Goal: Task Accomplishment & Management: Use online tool/utility

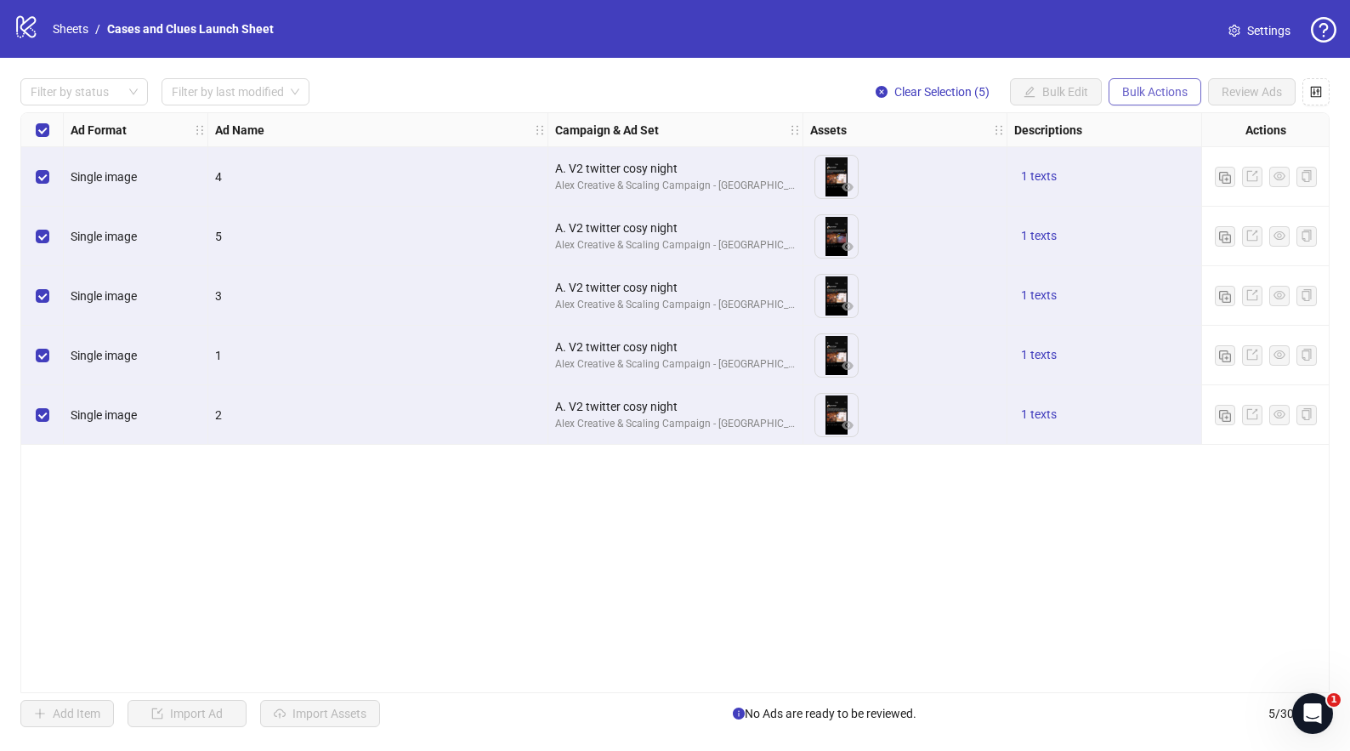
click at [1160, 85] on span "Bulk Actions" at bounding box center [1154, 92] width 65 height 14
click at [1143, 121] on span "Delete" at bounding box center [1178, 125] width 116 height 19
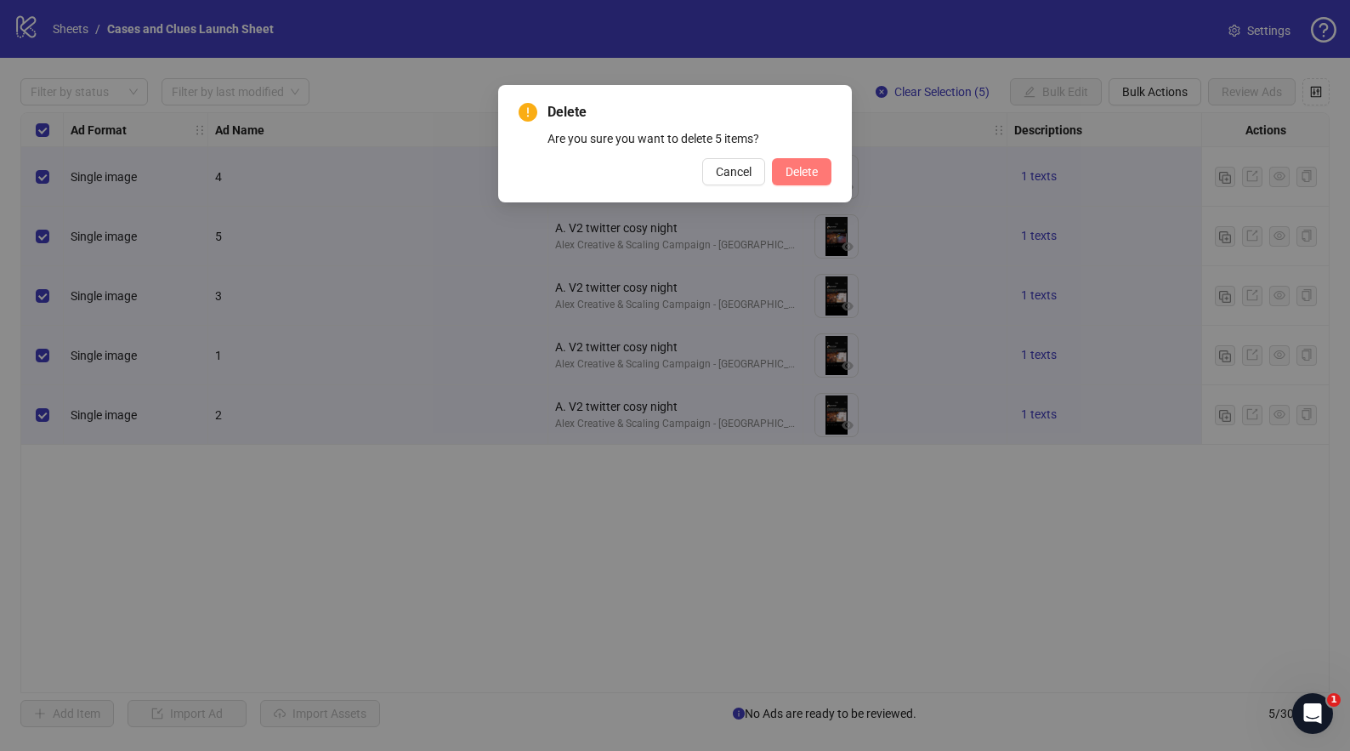
click at [794, 165] on span "Delete" at bounding box center [802, 172] width 32 height 14
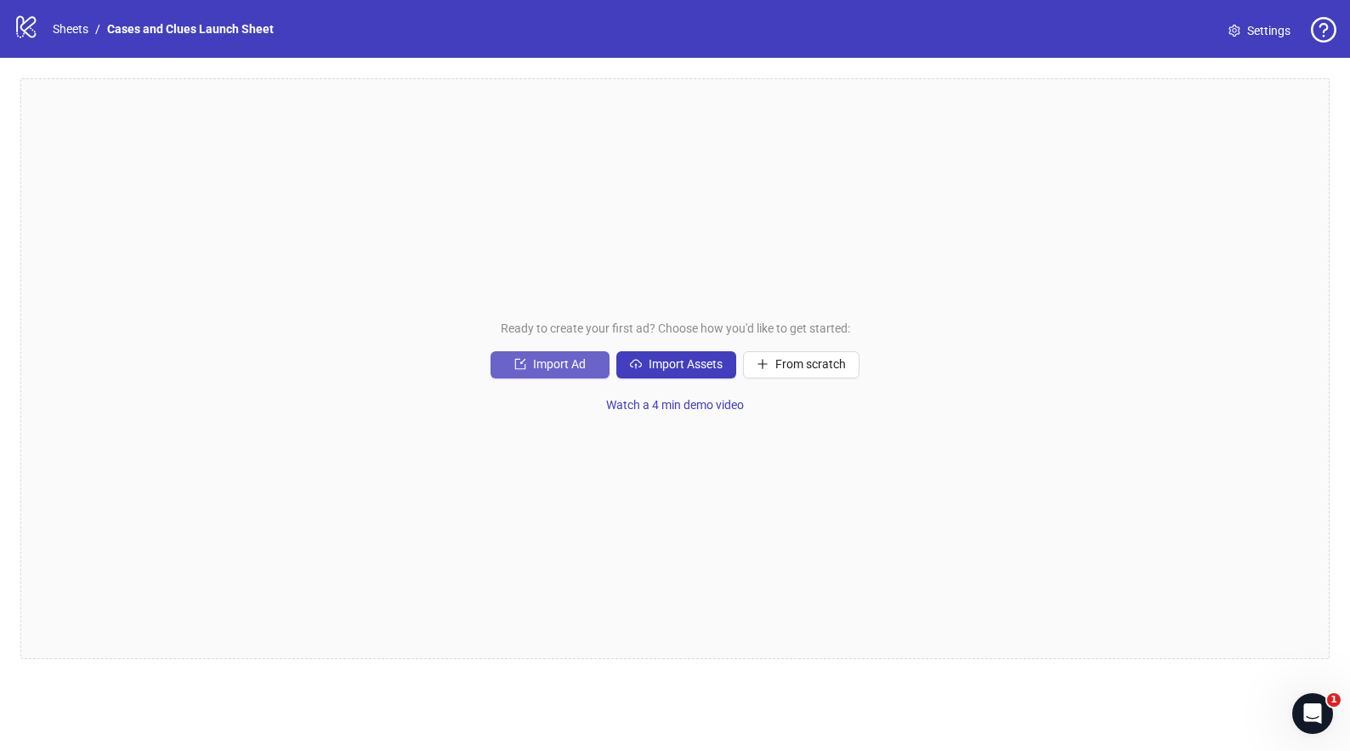
click at [565, 369] on span "Import Ad" at bounding box center [559, 364] width 53 height 14
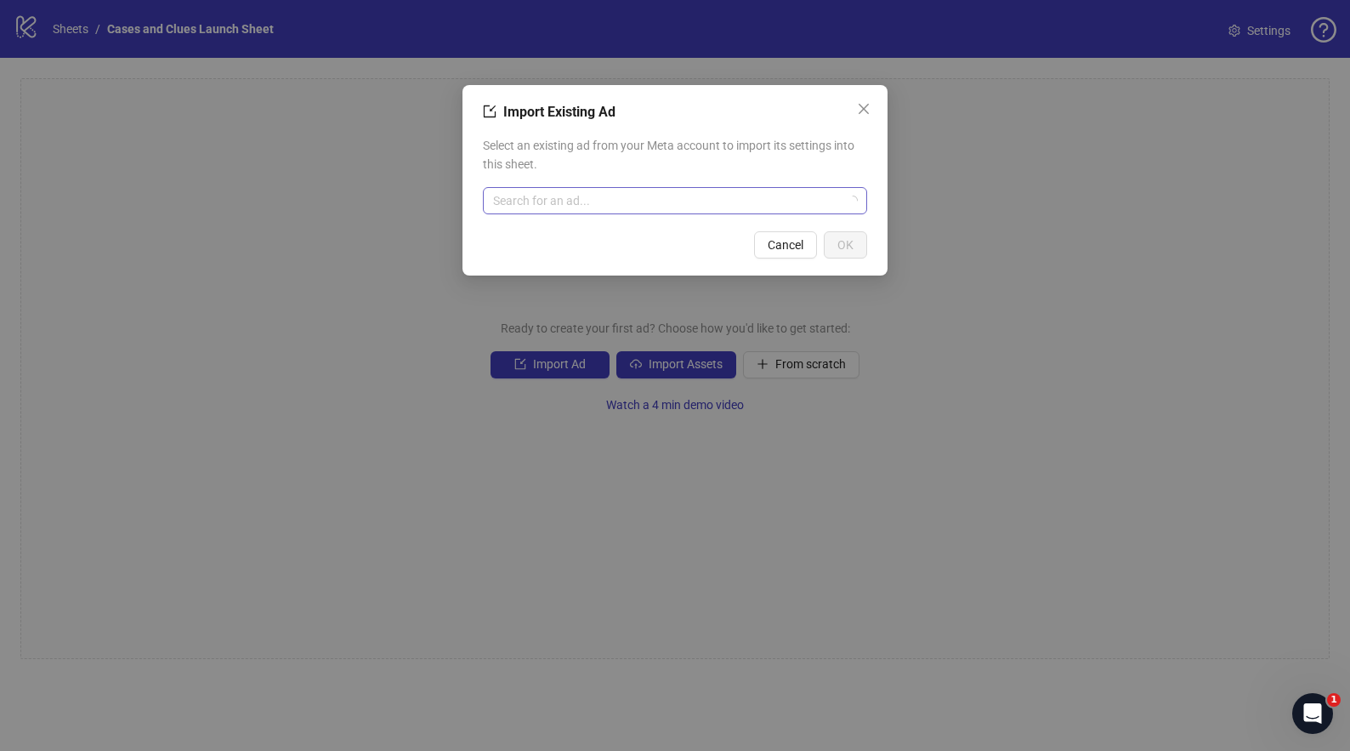
click at [570, 207] on input "search" at bounding box center [667, 201] width 349 height 26
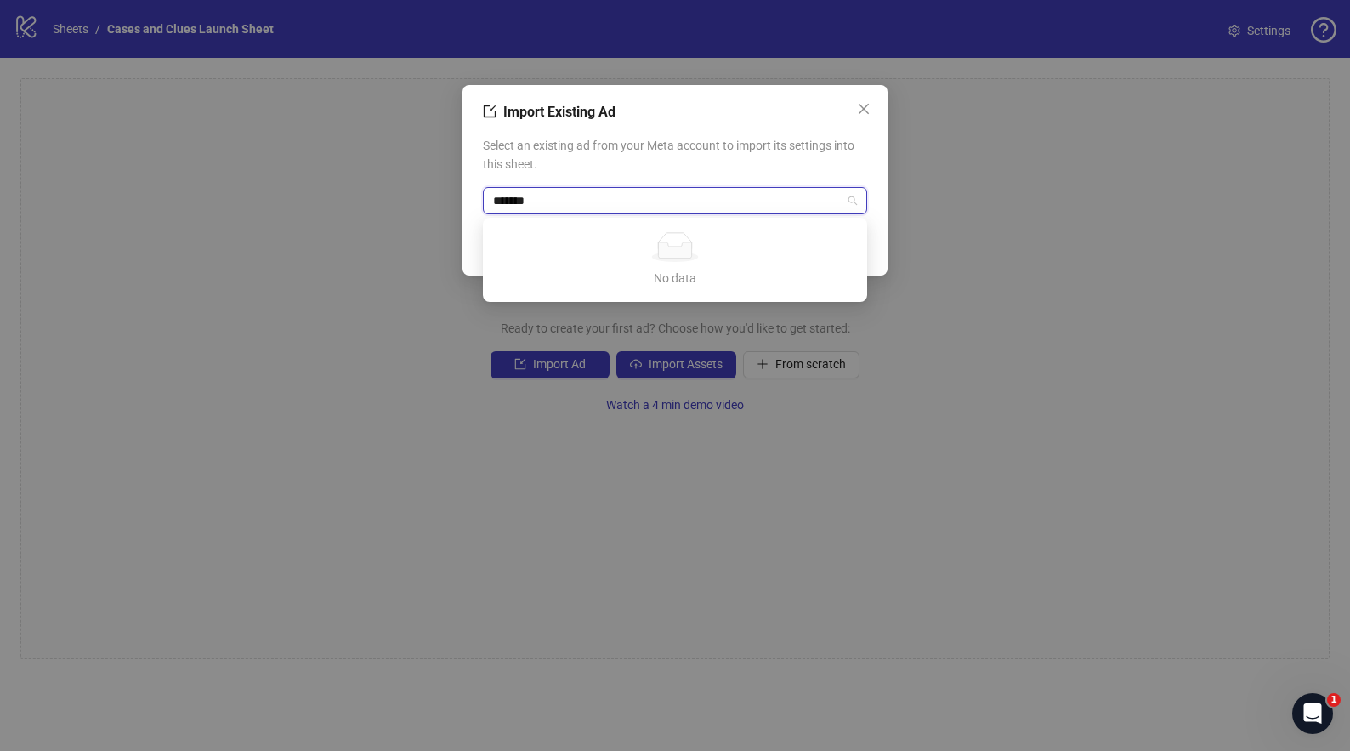
type input "*******"
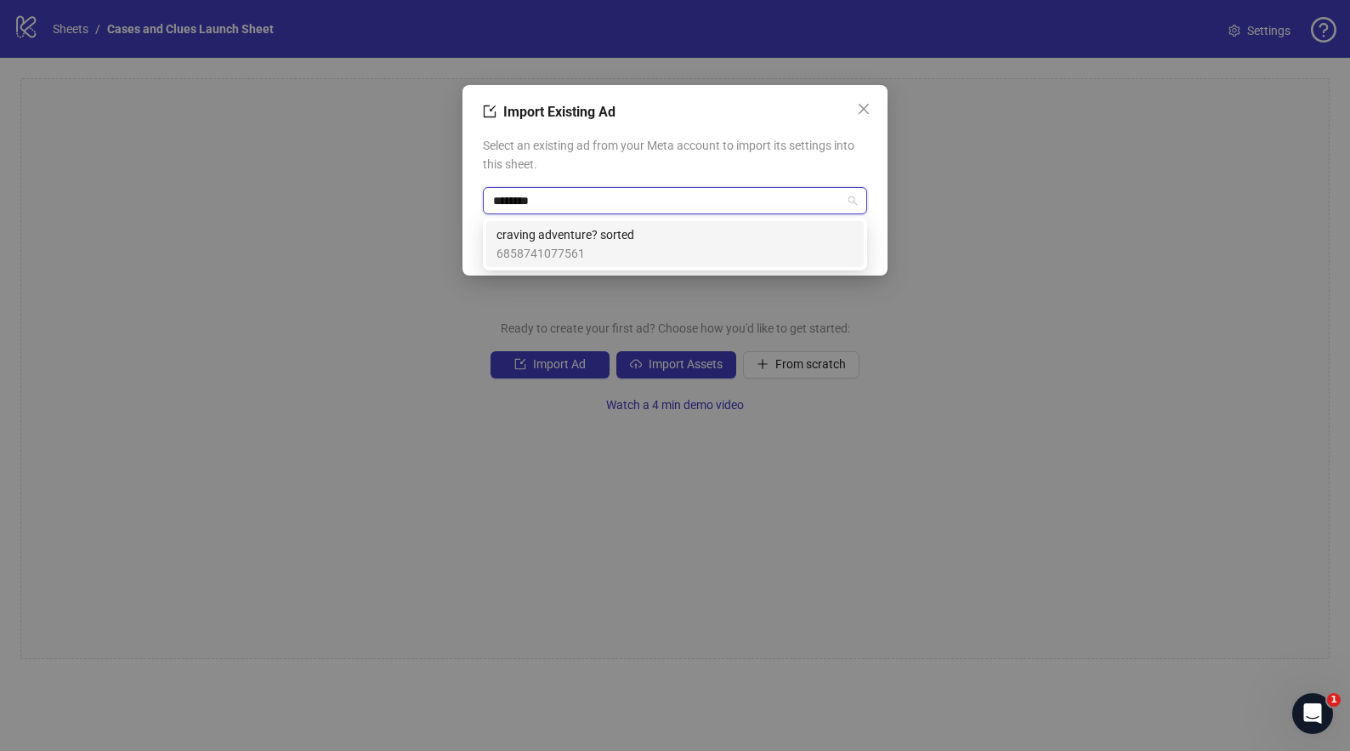
click at [578, 237] on span "craving adventure? sorted" at bounding box center [565, 234] width 138 height 19
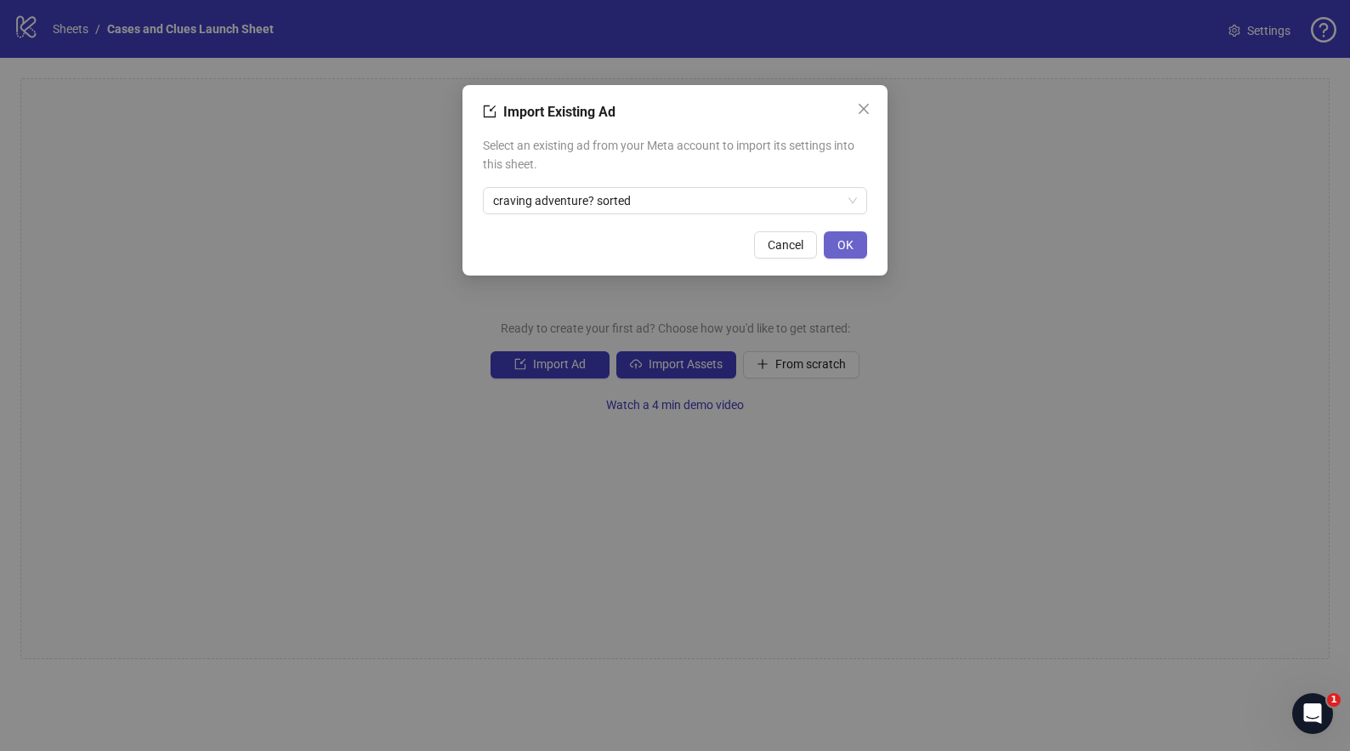
click at [836, 247] on button "OK" at bounding box center [845, 244] width 43 height 27
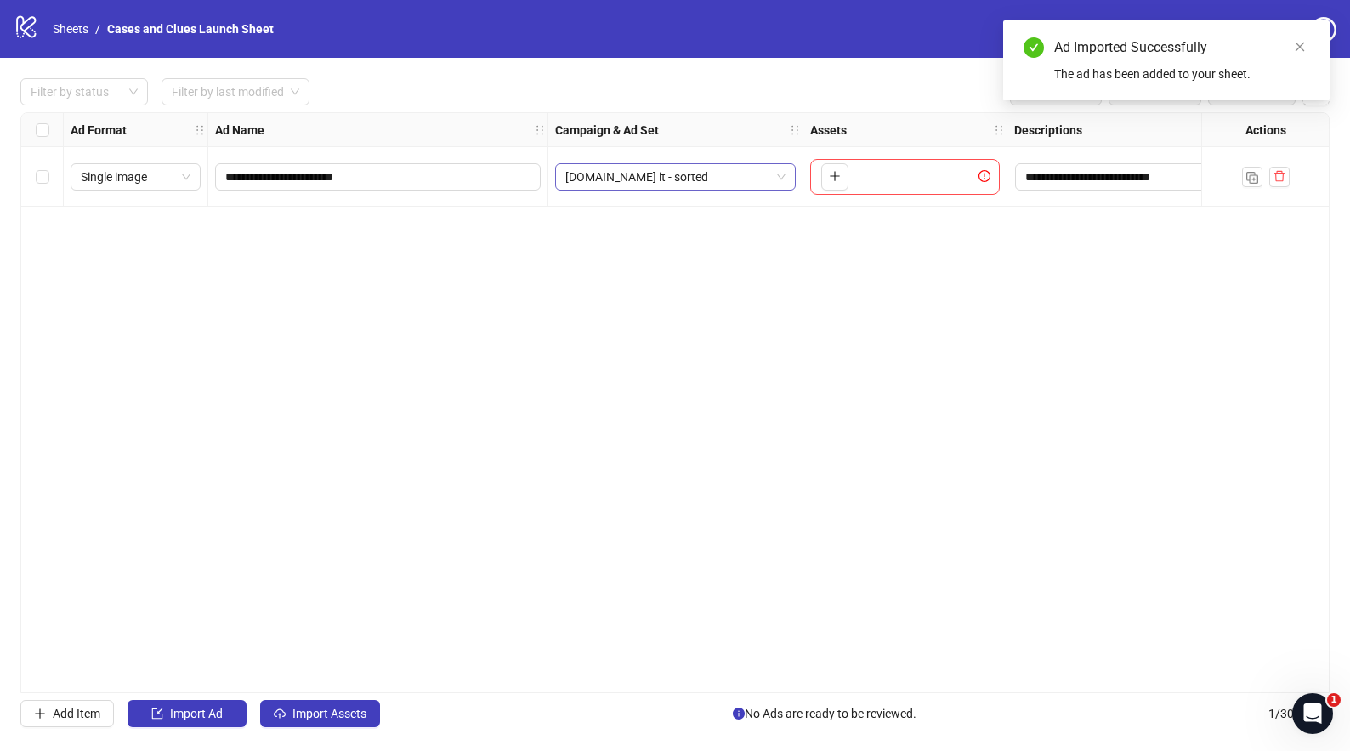
click at [749, 178] on span "[DOMAIN_NAME] it - sorted" at bounding box center [675, 177] width 220 height 26
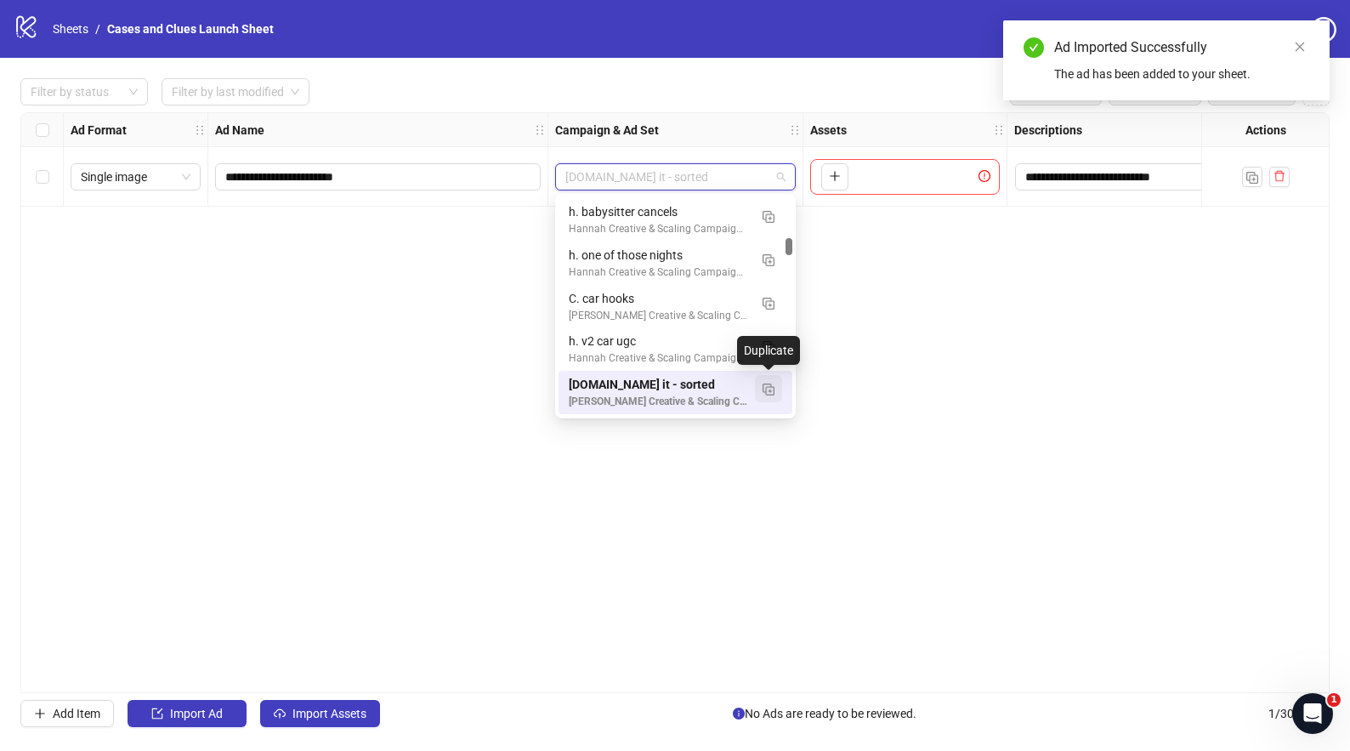
click at [773, 386] on img "button" at bounding box center [769, 389] width 12 height 12
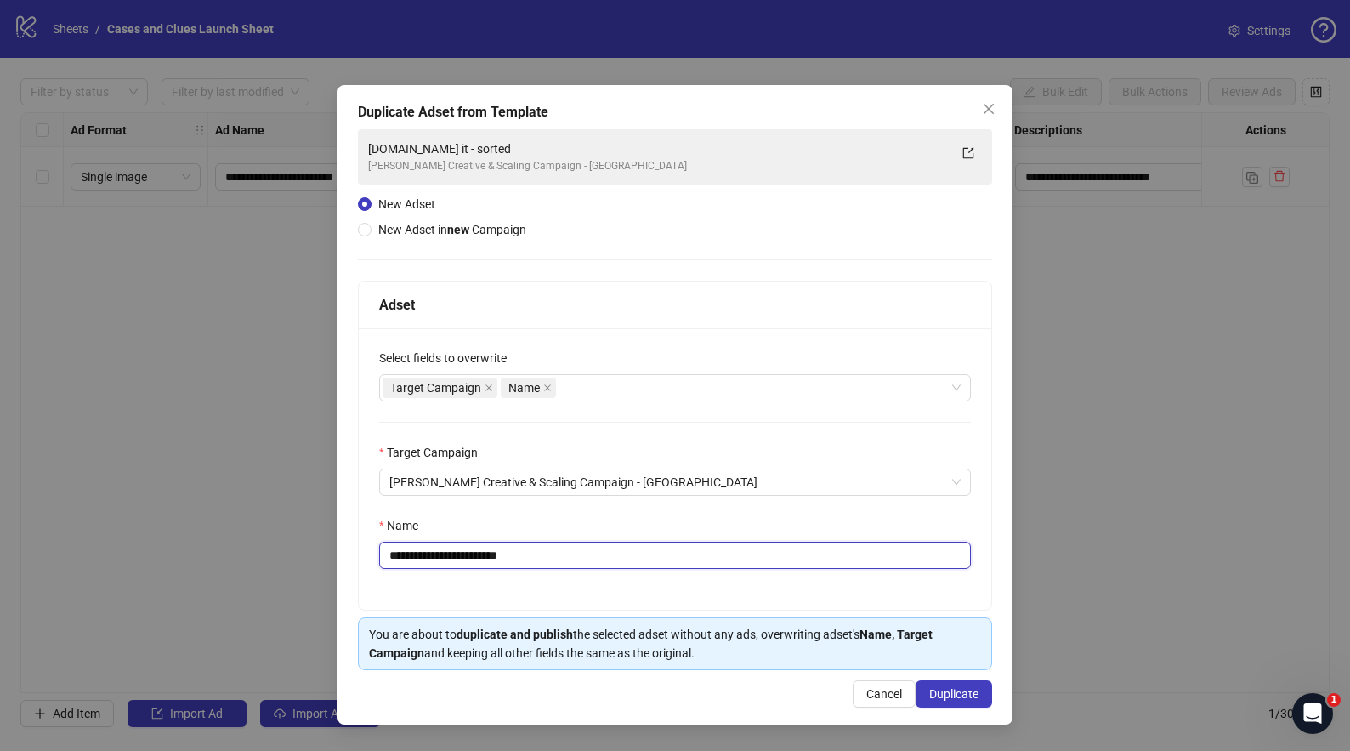
drag, startPoint x: 526, startPoint y: 553, endPoint x: 401, endPoint y: 557, distance: 125.0
click at [401, 557] on input "**********" at bounding box center [675, 555] width 592 height 27
type input "**********"
click at [950, 696] on span "Duplicate" at bounding box center [953, 694] width 49 height 14
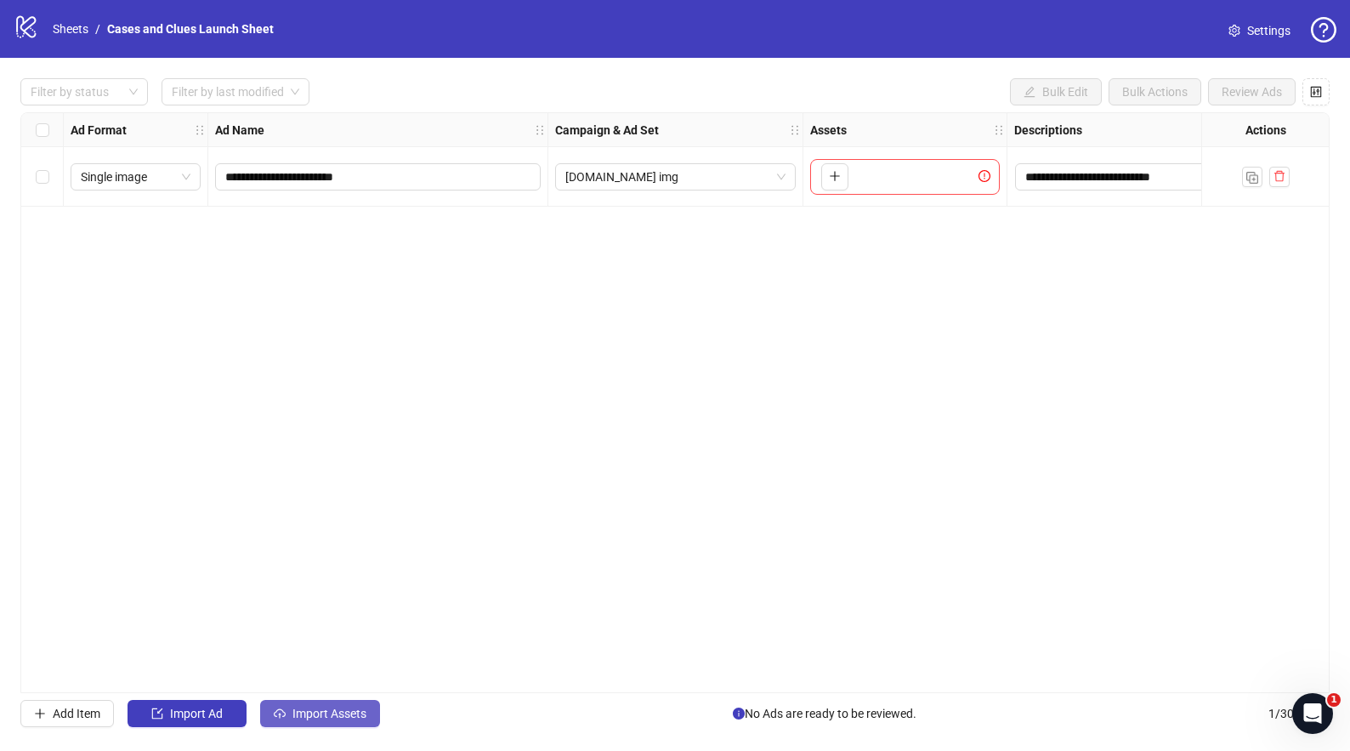
click at [308, 700] on button "Import Assets" at bounding box center [320, 713] width 120 height 27
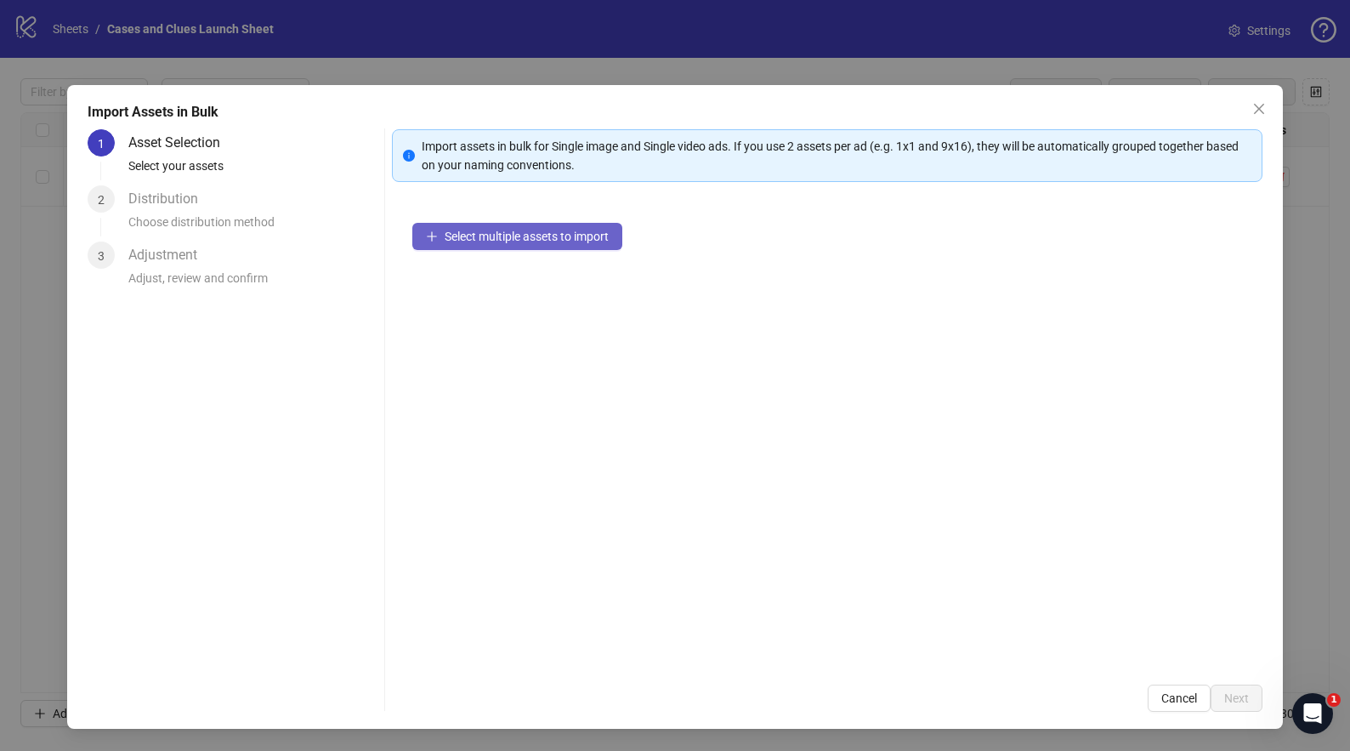
click at [473, 233] on span "Select multiple assets to import" at bounding box center [527, 237] width 164 height 14
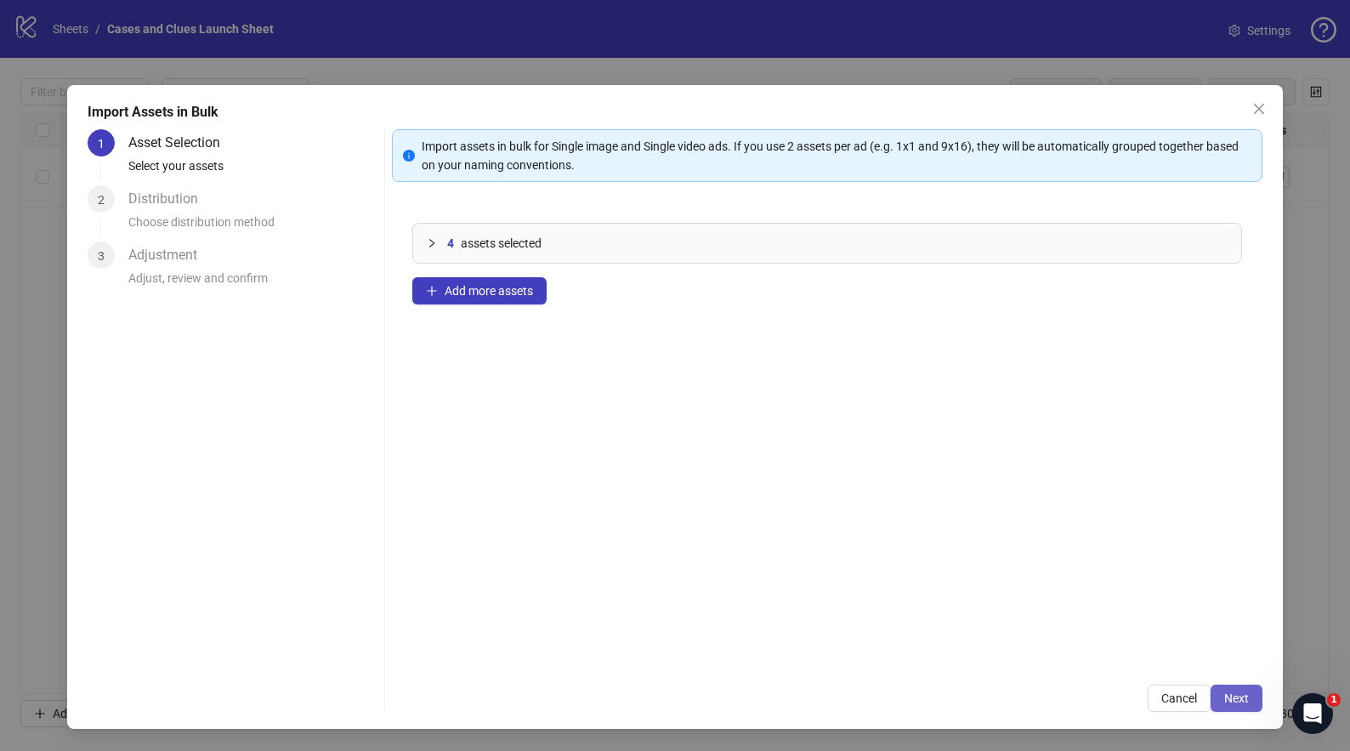
click at [1231, 695] on span "Next" at bounding box center [1236, 698] width 25 height 14
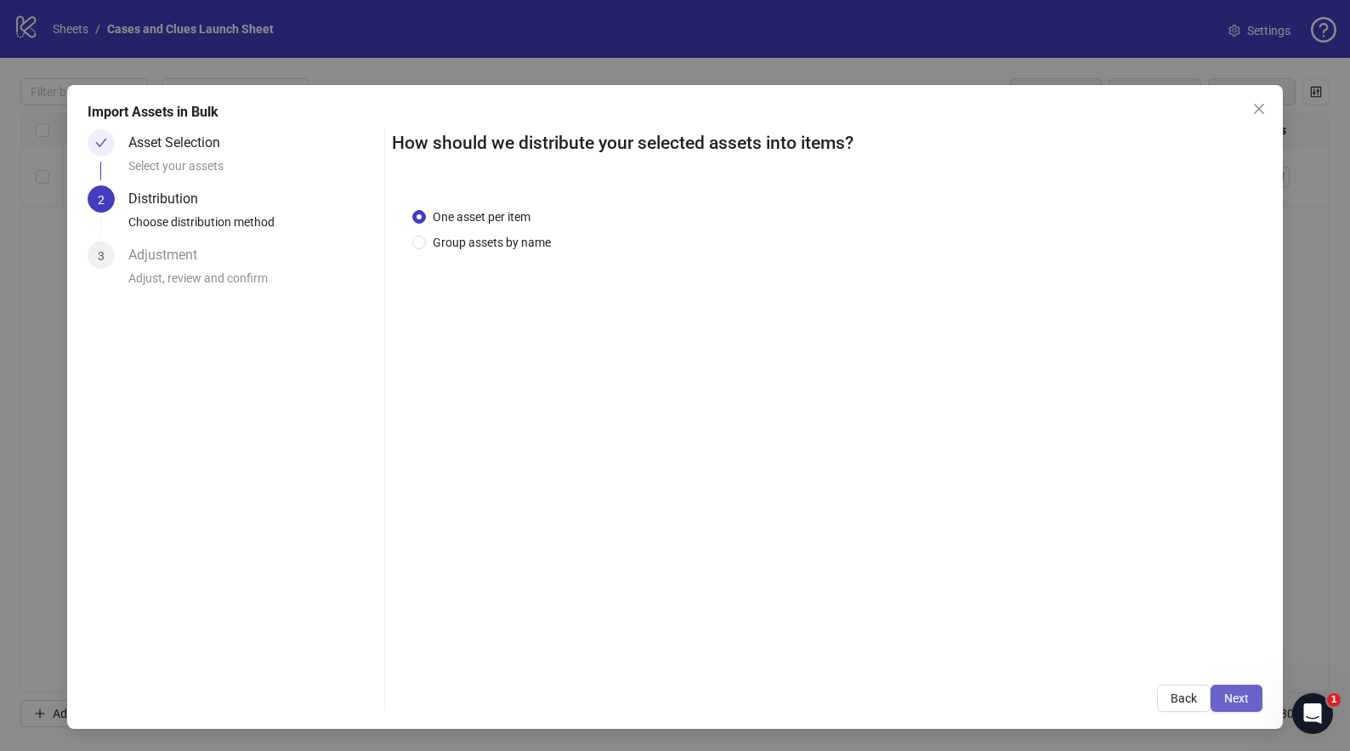
click at [1242, 697] on span "Next" at bounding box center [1236, 698] width 25 height 14
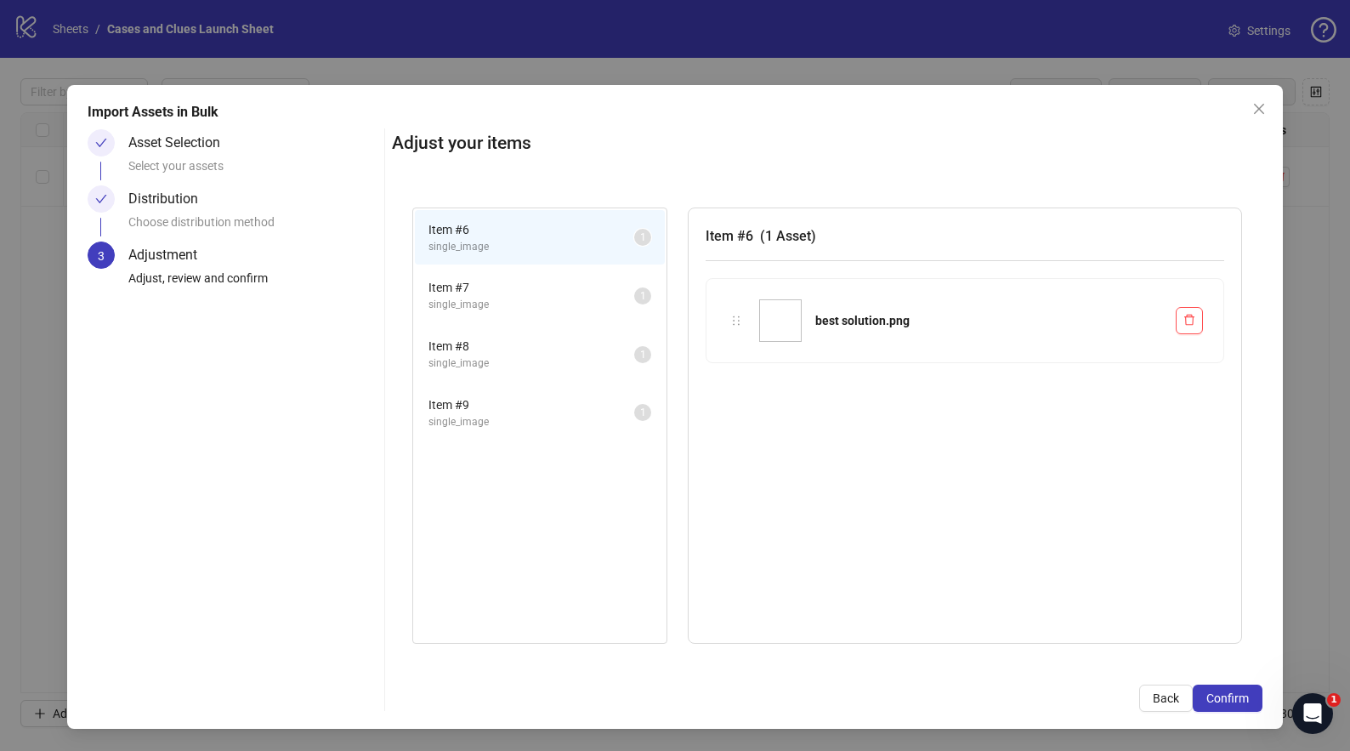
click at [1242, 697] on span "Confirm" at bounding box center [1227, 698] width 43 height 14
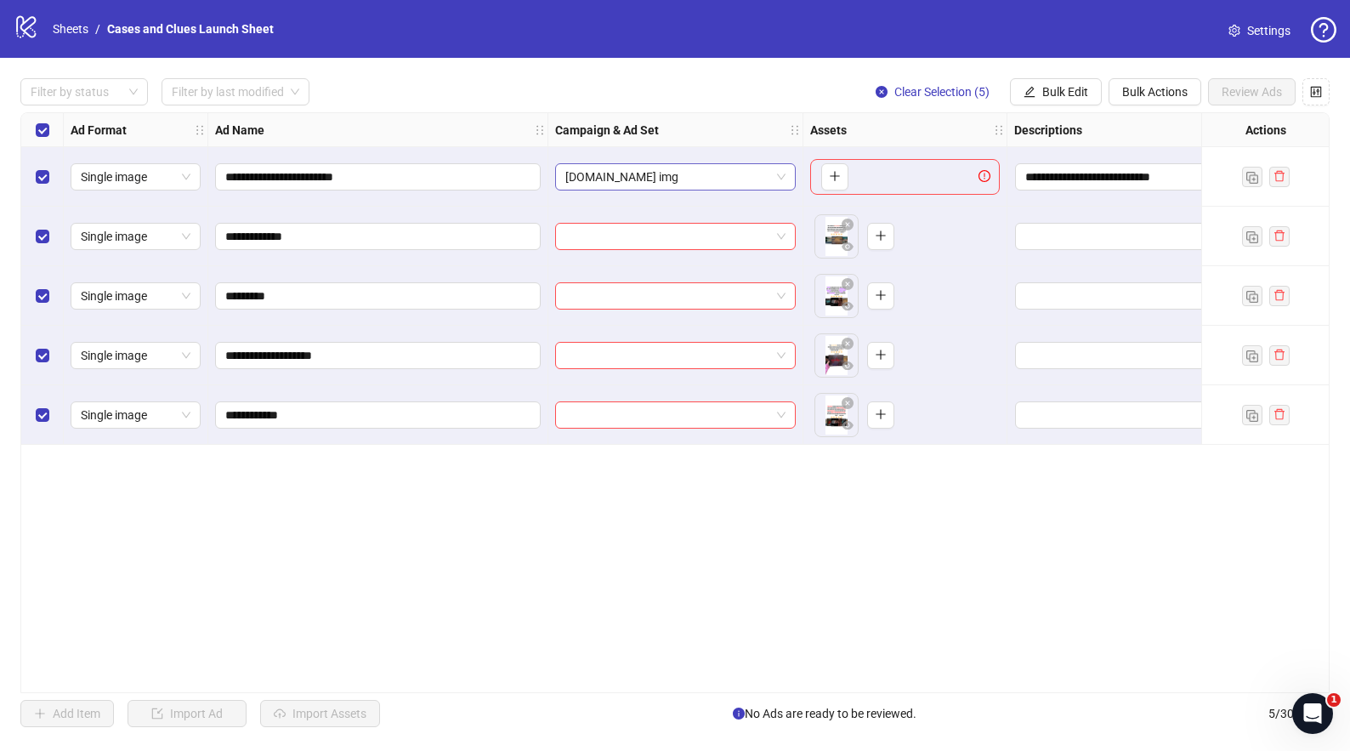
click at [782, 179] on span "[DOMAIN_NAME] img" at bounding box center [675, 177] width 220 height 26
click at [1065, 94] on span "Bulk Edit" at bounding box center [1065, 92] width 46 height 14
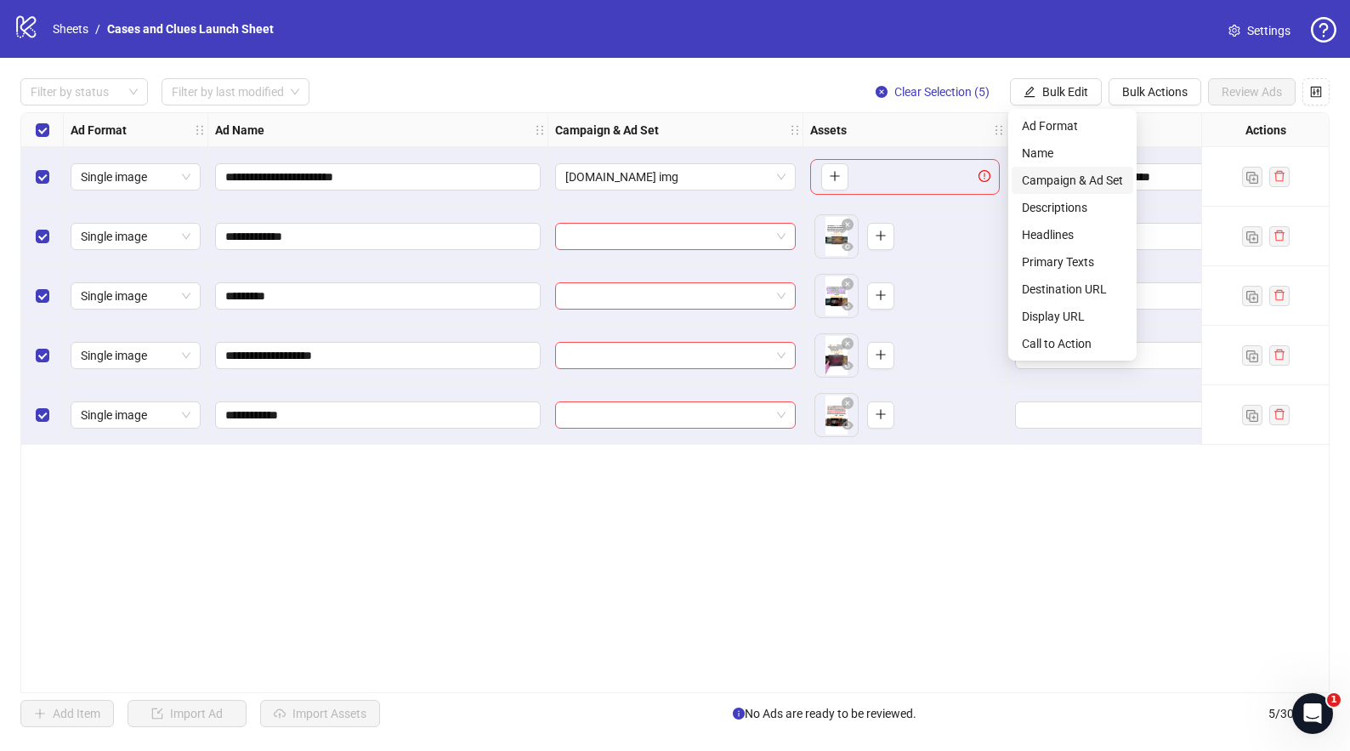
click at [1069, 173] on span "Campaign & Ad Set" at bounding box center [1072, 180] width 101 height 19
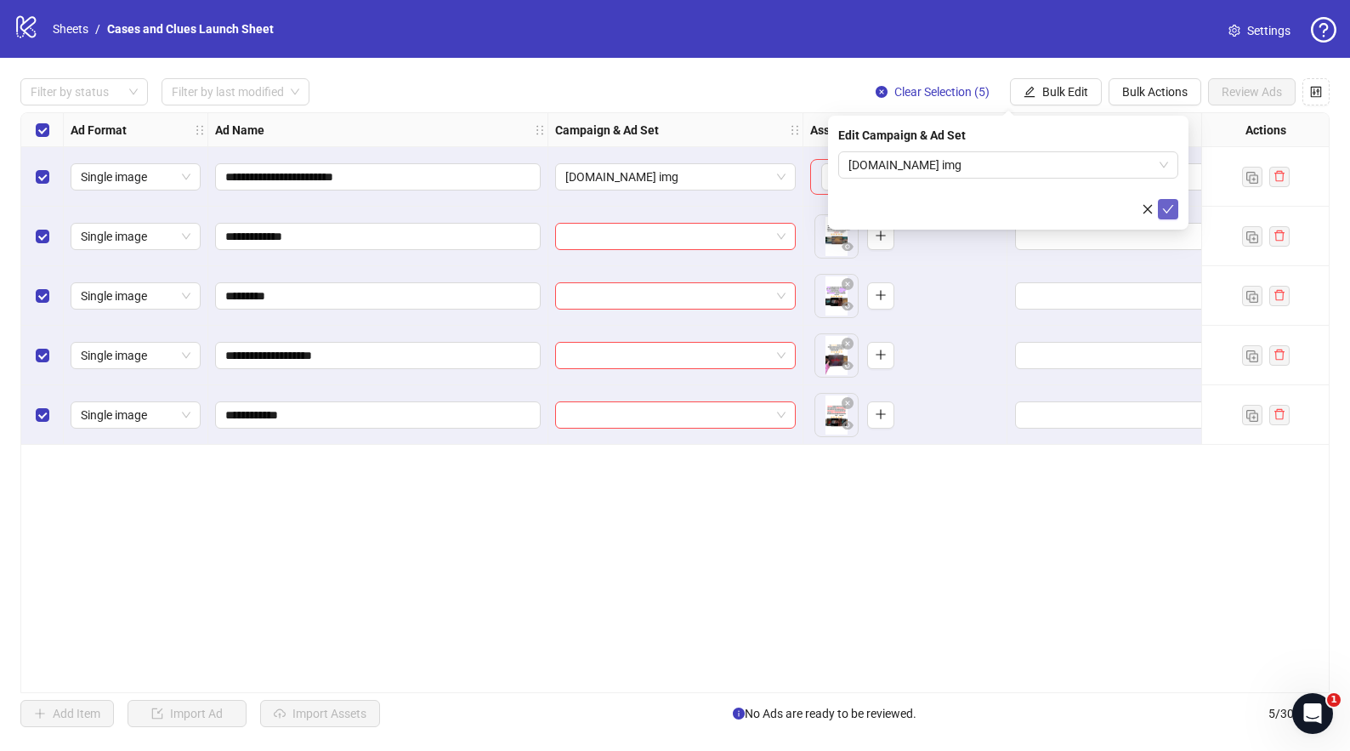
click at [1160, 215] on button "submit" at bounding box center [1168, 209] width 20 height 20
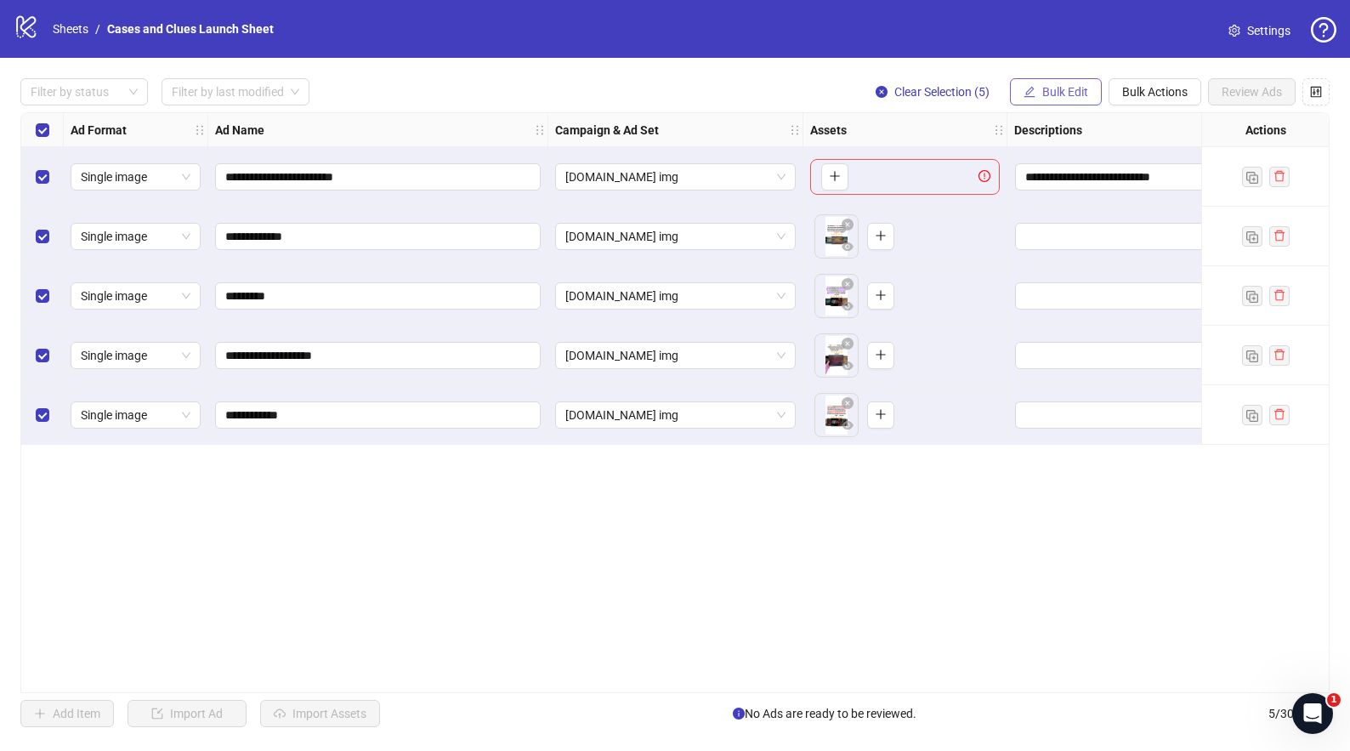
click at [1068, 93] on span "Bulk Edit" at bounding box center [1065, 92] width 46 height 14
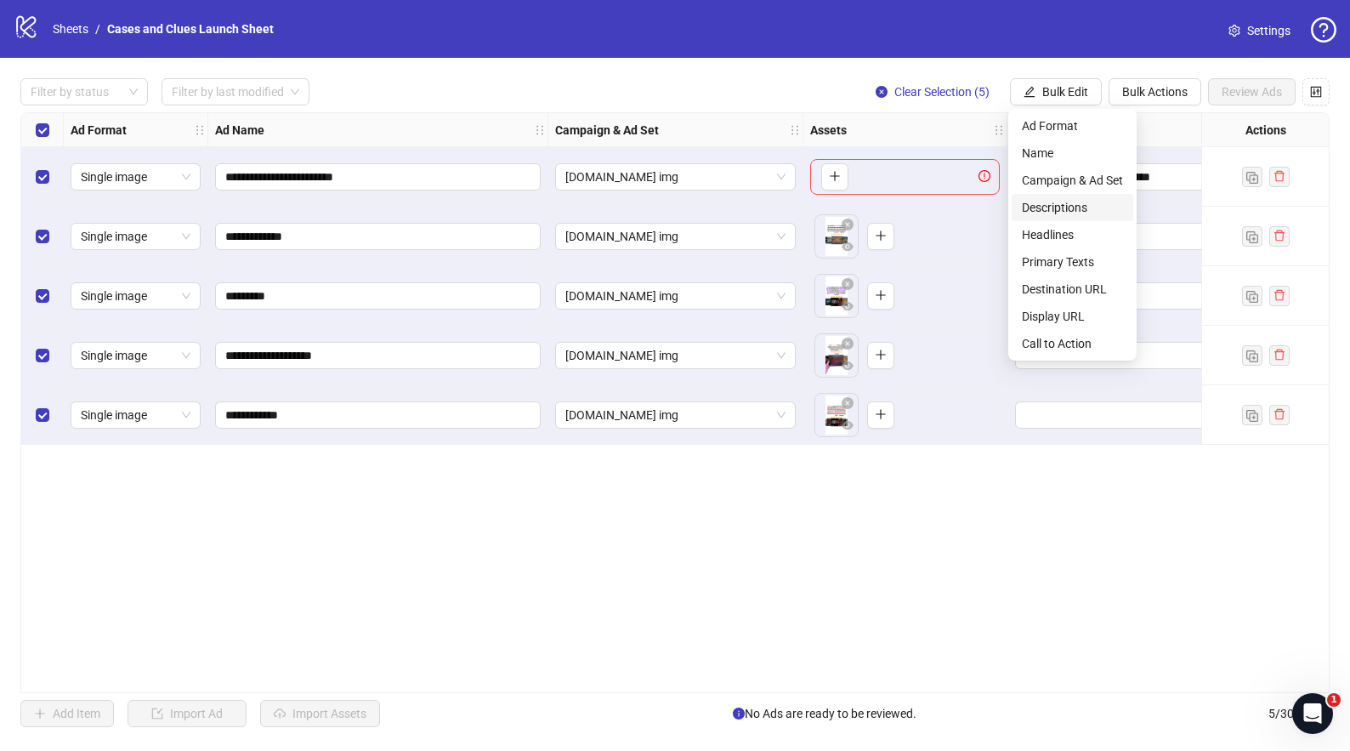
click at [1064, 199] on span "Descriptions" at bounding box center [1072, 207] width 101 height 19
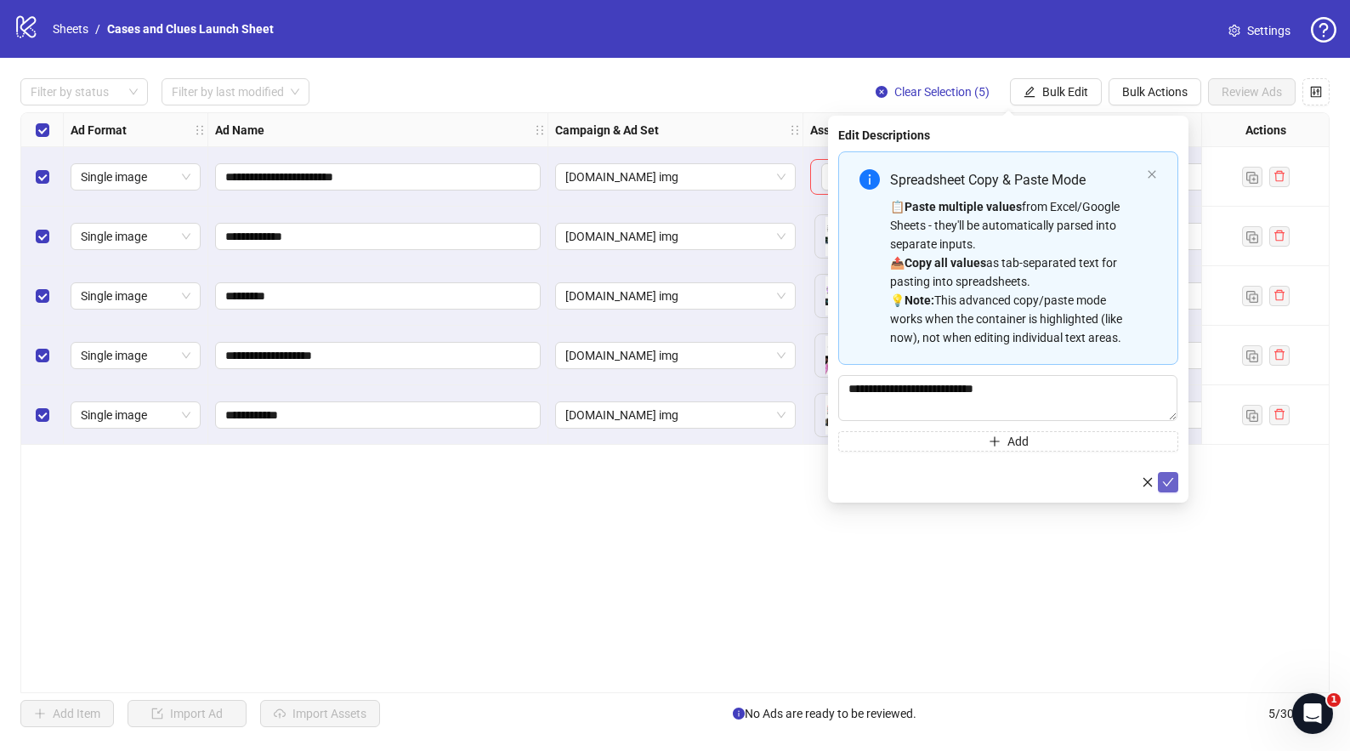
click at [1168, 484] on icon "check" at bounding box center [1168, 482] width 12 height 12
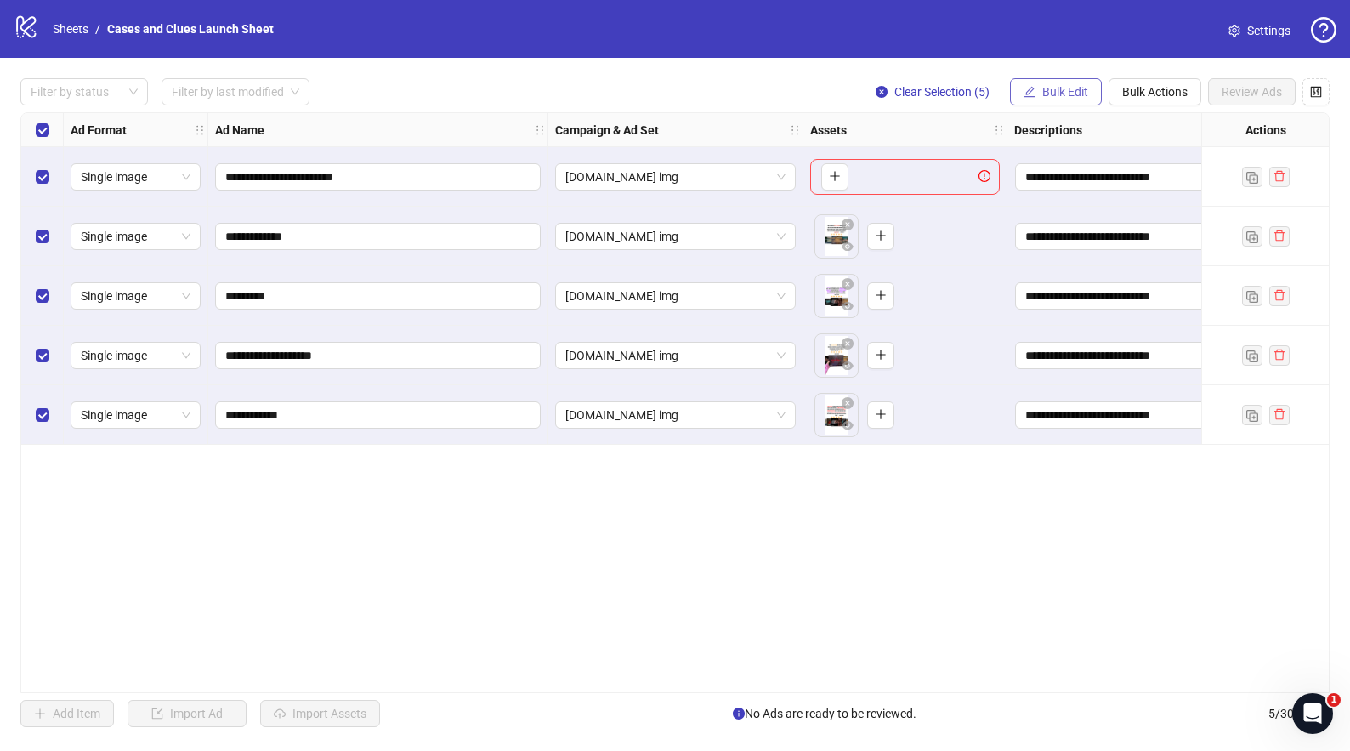
click at [1059, 88] on span "Bulk Edit" at bounding box center [1065, 92] width 46 height 14
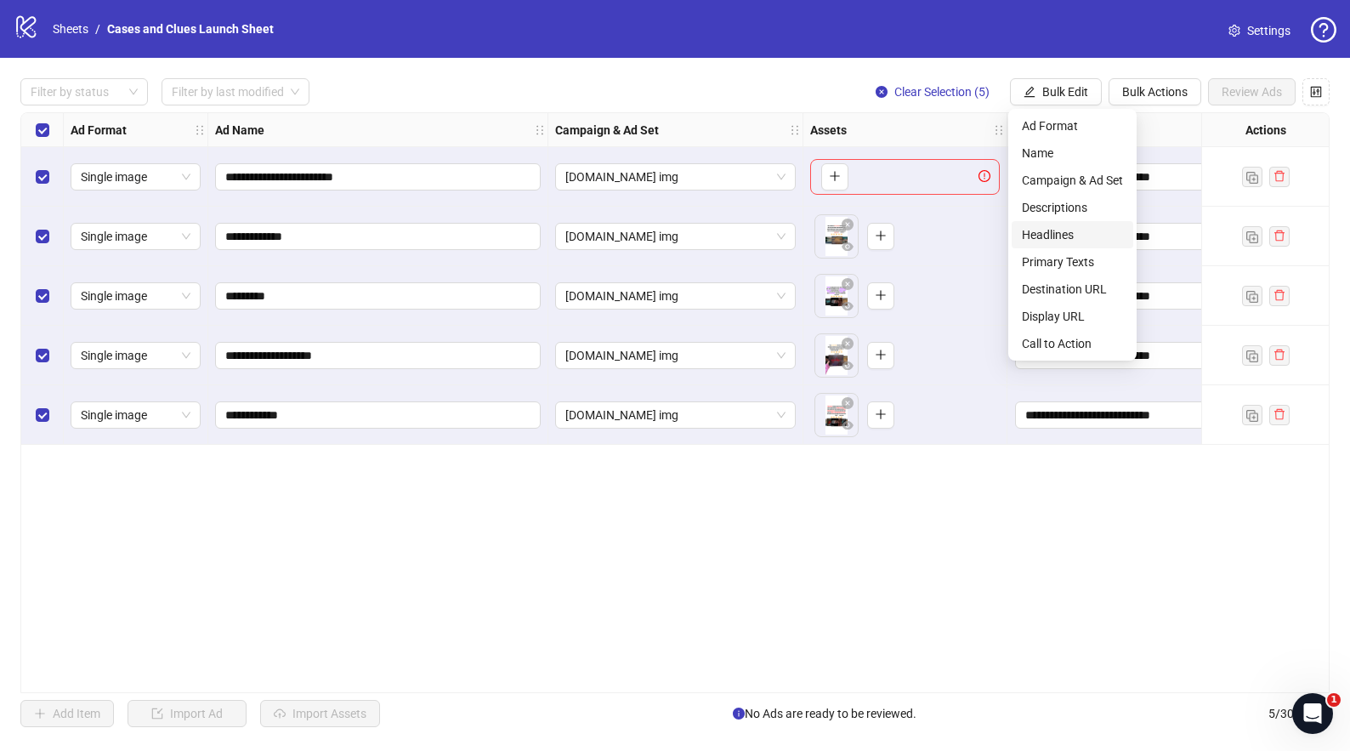
click at [1064, 233] on span "Headlines" at bounding box center [1072, 234] width 101 height 19
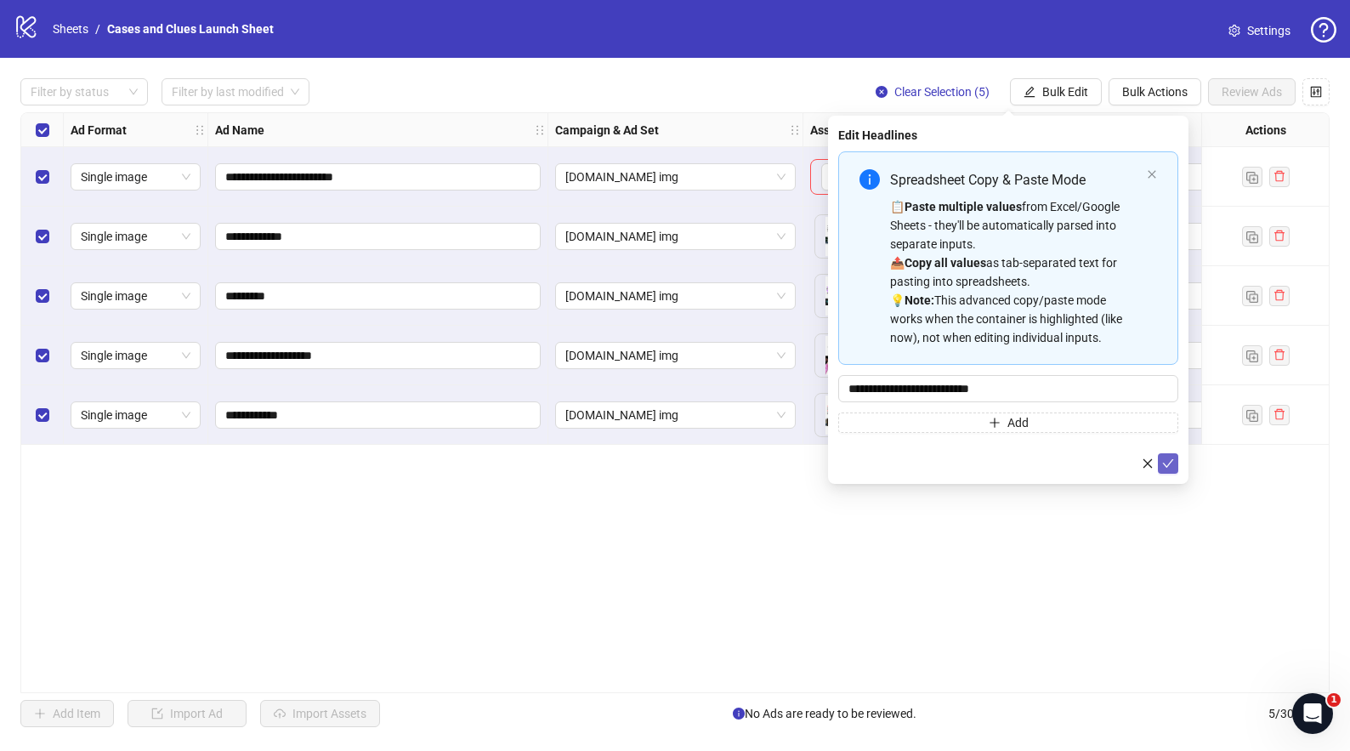
click at [1171, 459] on icon "check" at bounding box center [1168, 463] width 12 height 12
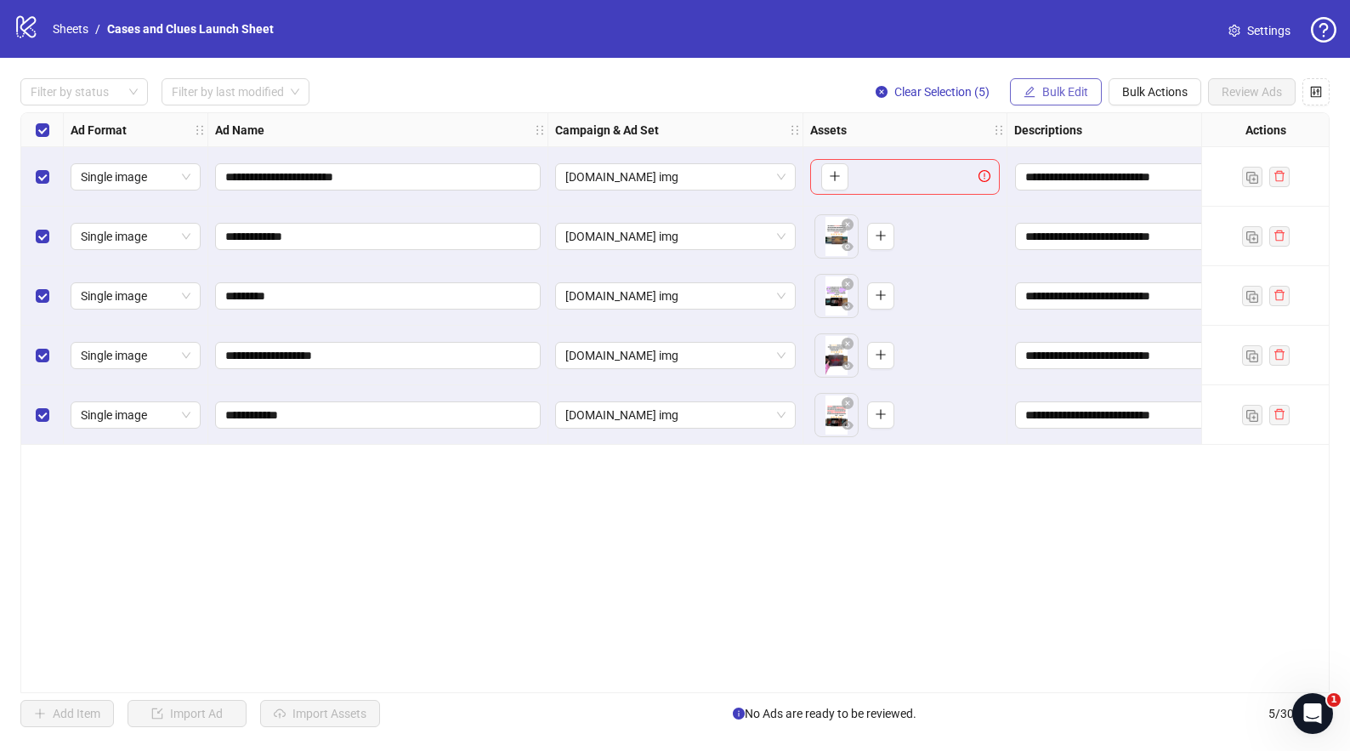
click at [1050, 89] on span "Bulk Edit" at bounding box center [1065, 92] width 46 height 14
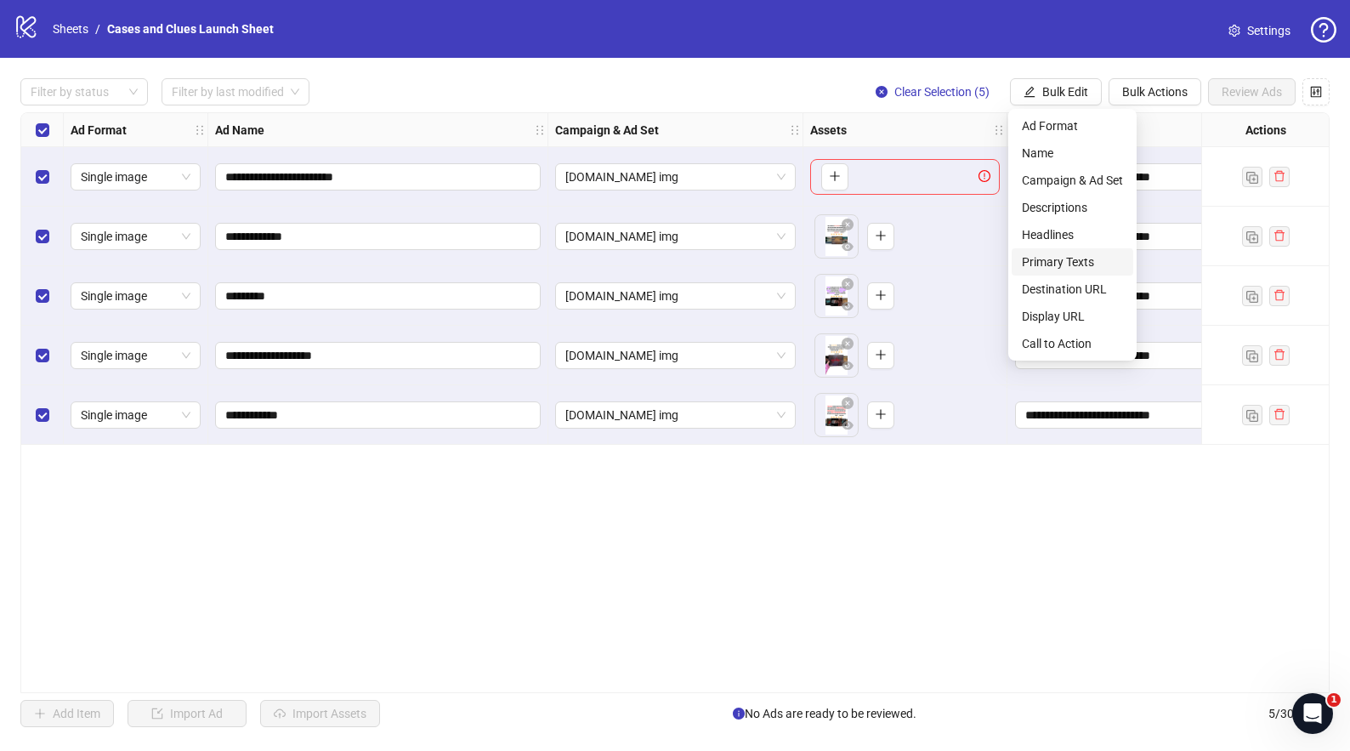
click at [1049, 259] on span "Primary Texts" at bounding box center [1072, 261] width 101 height 19
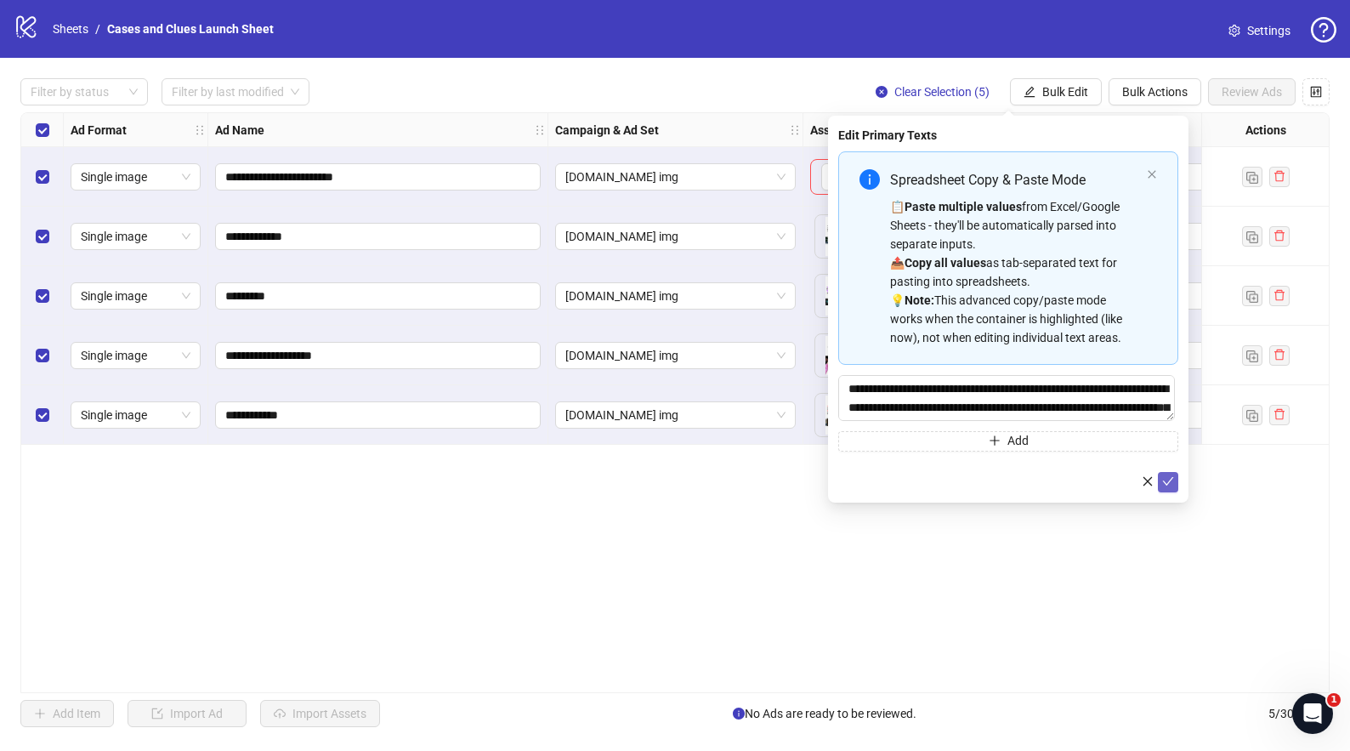
click at [1169, 474] on span "submit" at bounding box center [1168, 481] width 12 height 14
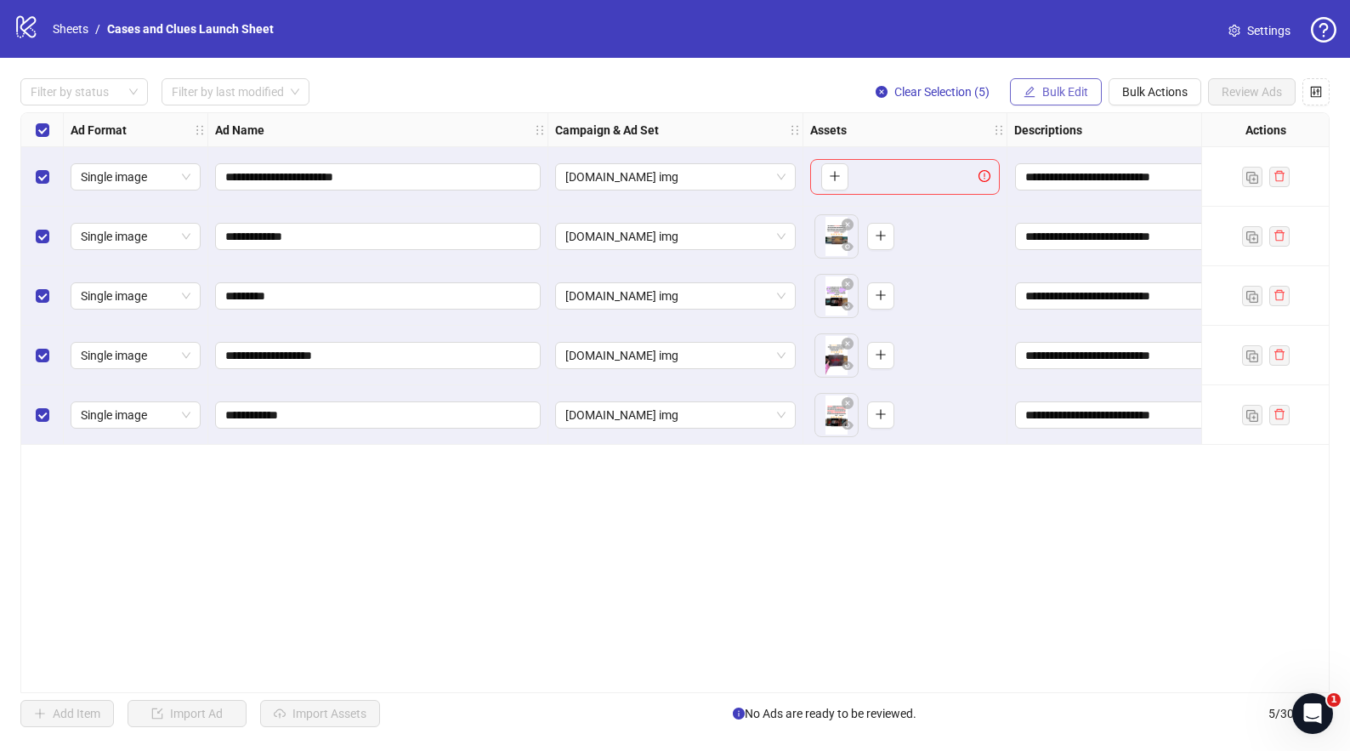
click at [1062, 91] on span "Bulk Edit" at bounding box center [1065, 92] width 46 height 14
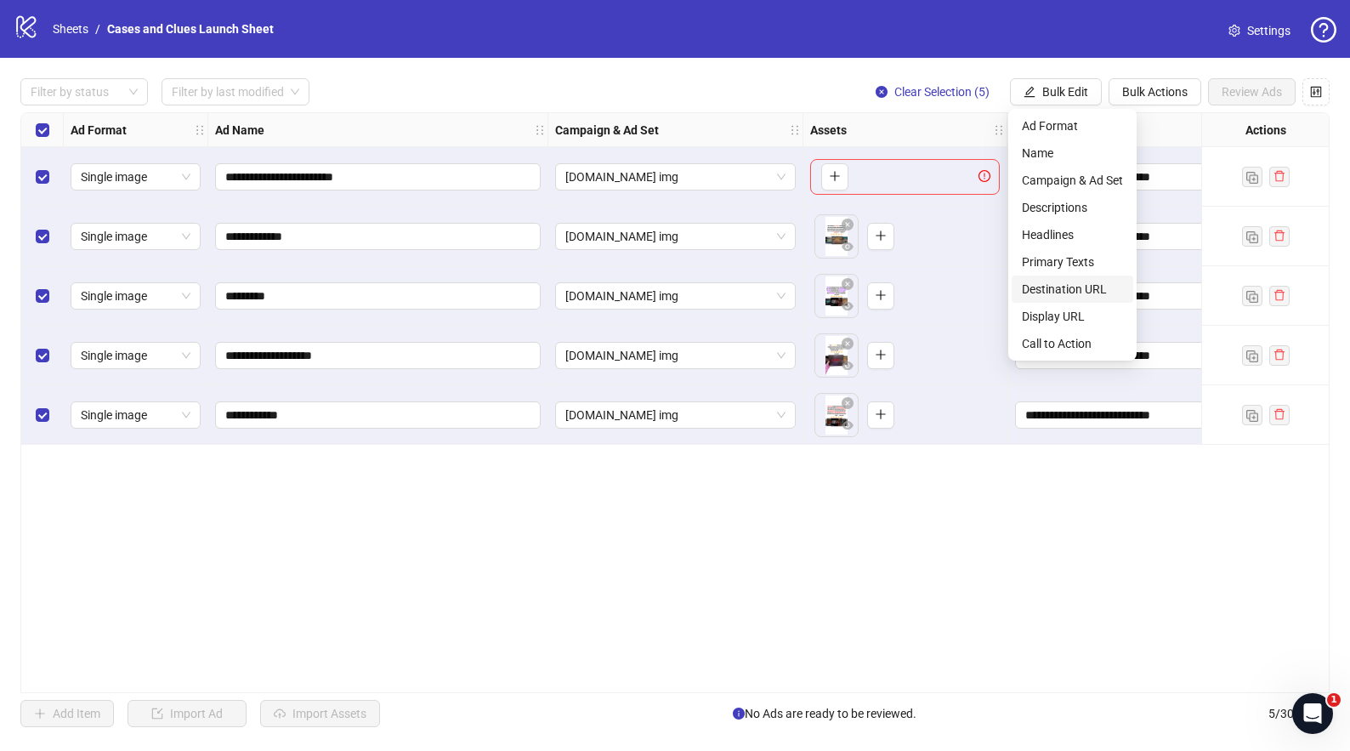
click at [1058, 286] on span "Destination URL" at bounding box center [1072, 289] width 101 height 19
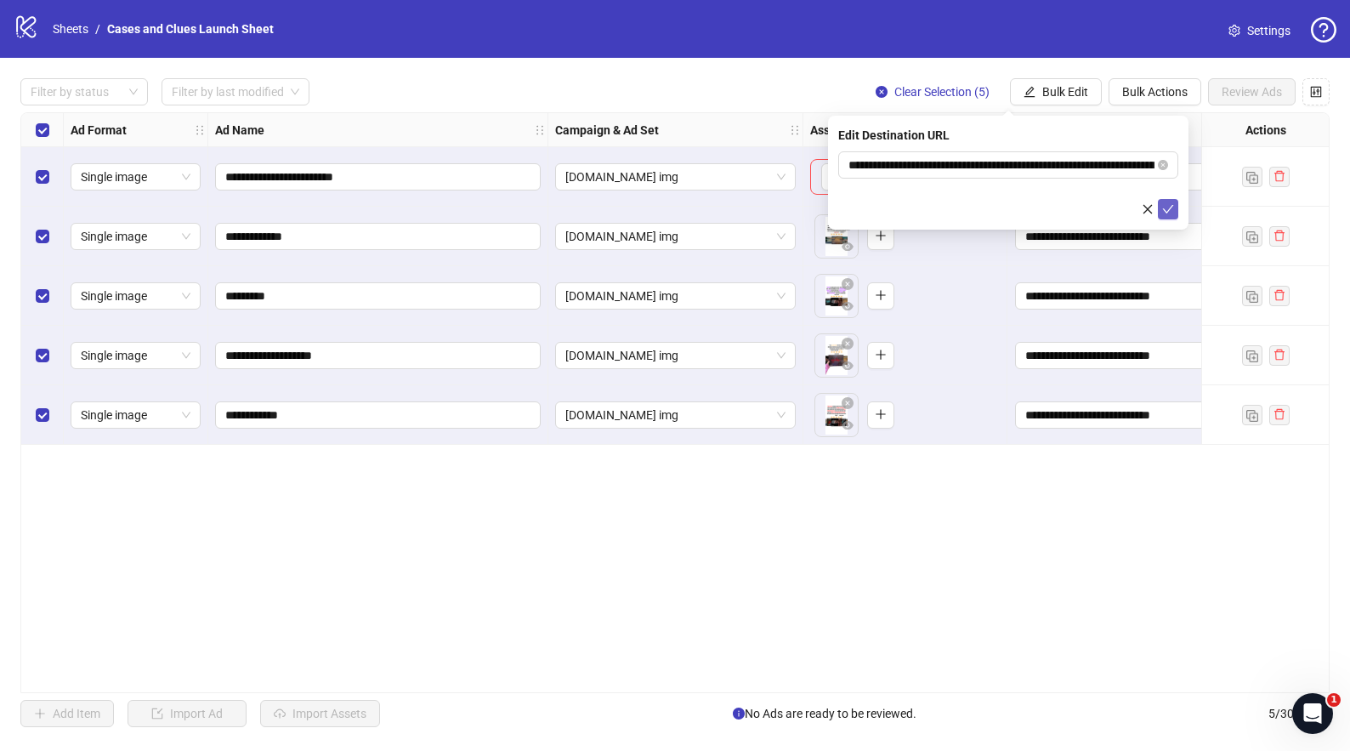
click at [1170, 204] on icon "check" at bounding box center [1168, 209] width 12 height 12
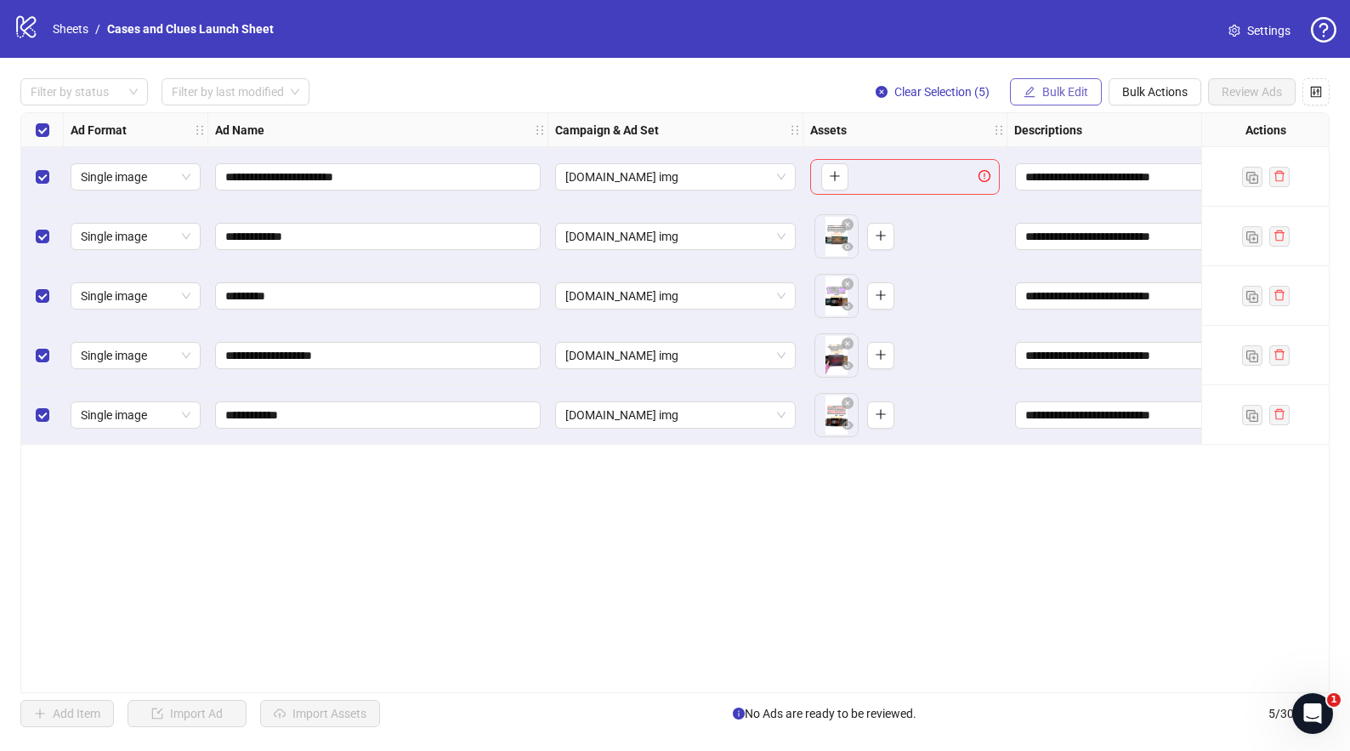
click at [1066, 85] on span "Bulk Edit" at bounding box center [1065, 92] width 46 height 14
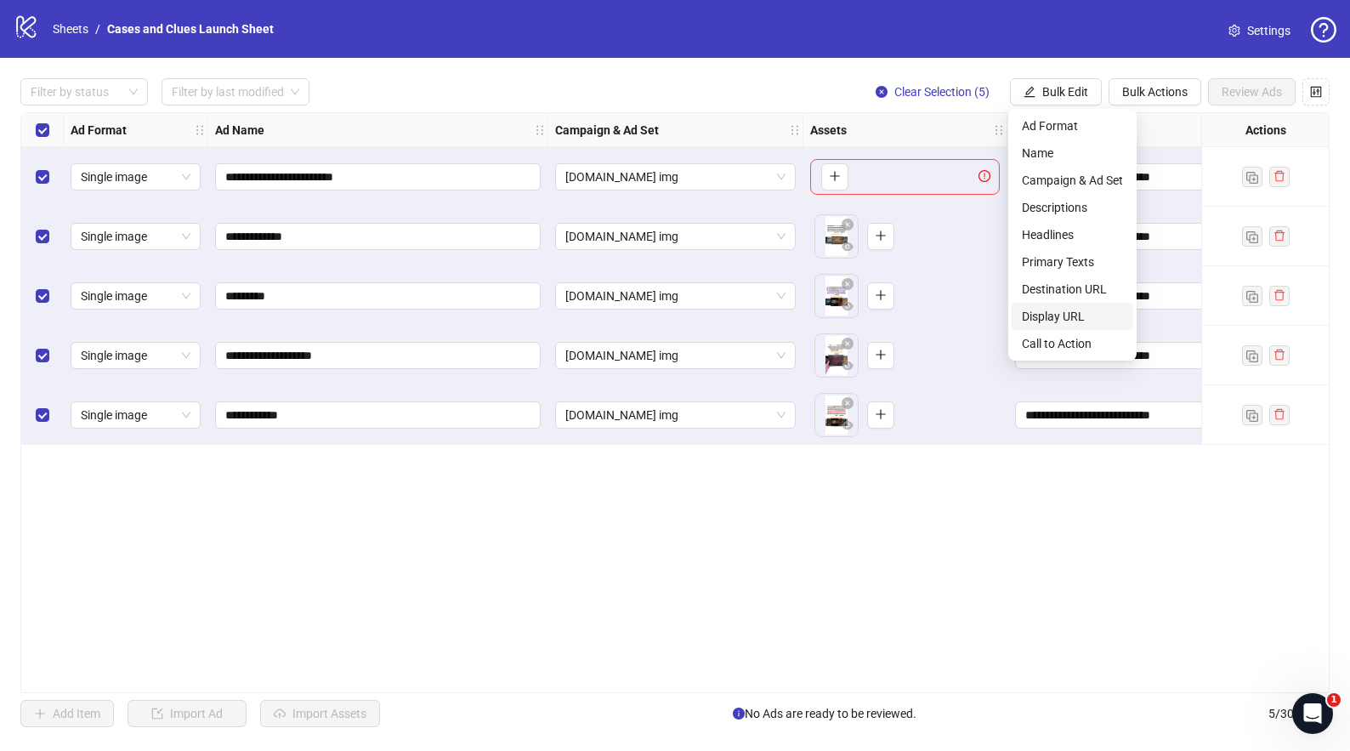
click at [1070, 314] on span "Display URL" at bounding box center [1072, 316] width 101 height 19
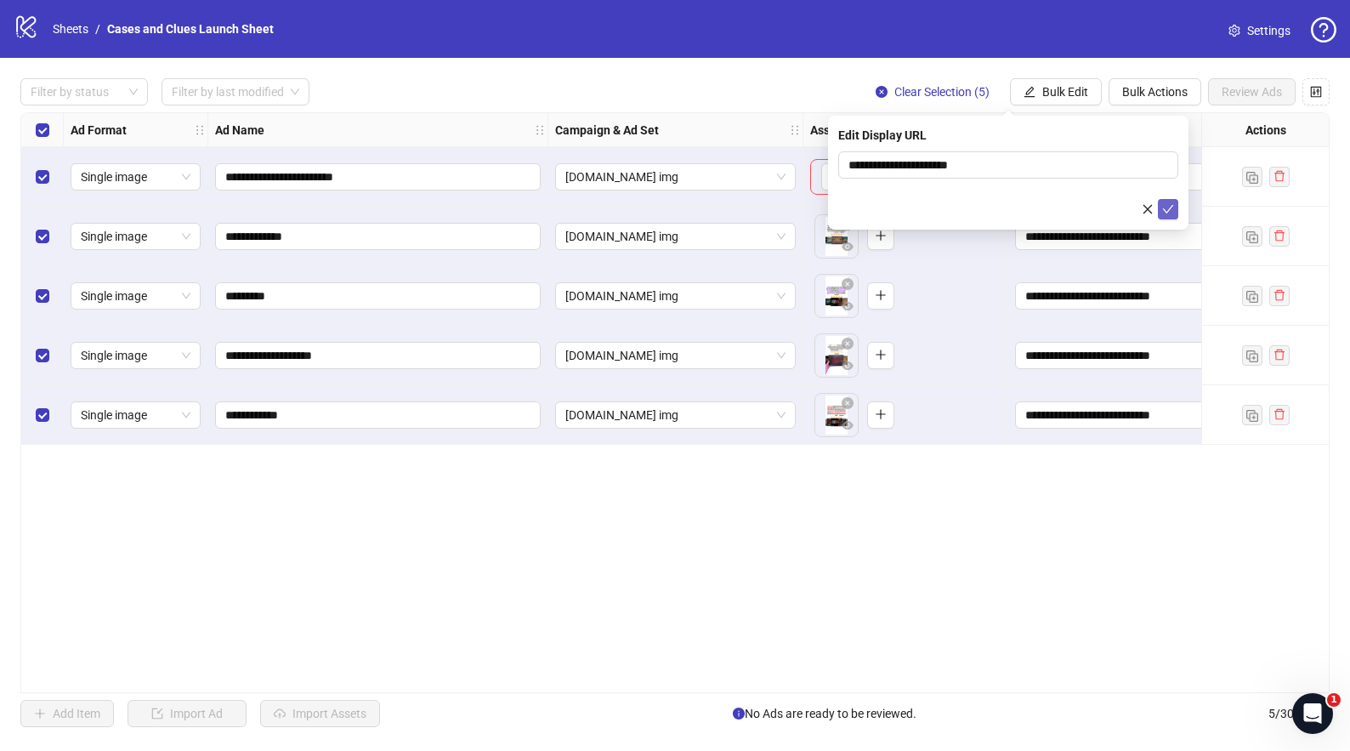
click at [1164, 209] on icon "check" at bounding box center [1168, 209] width 11 height 9
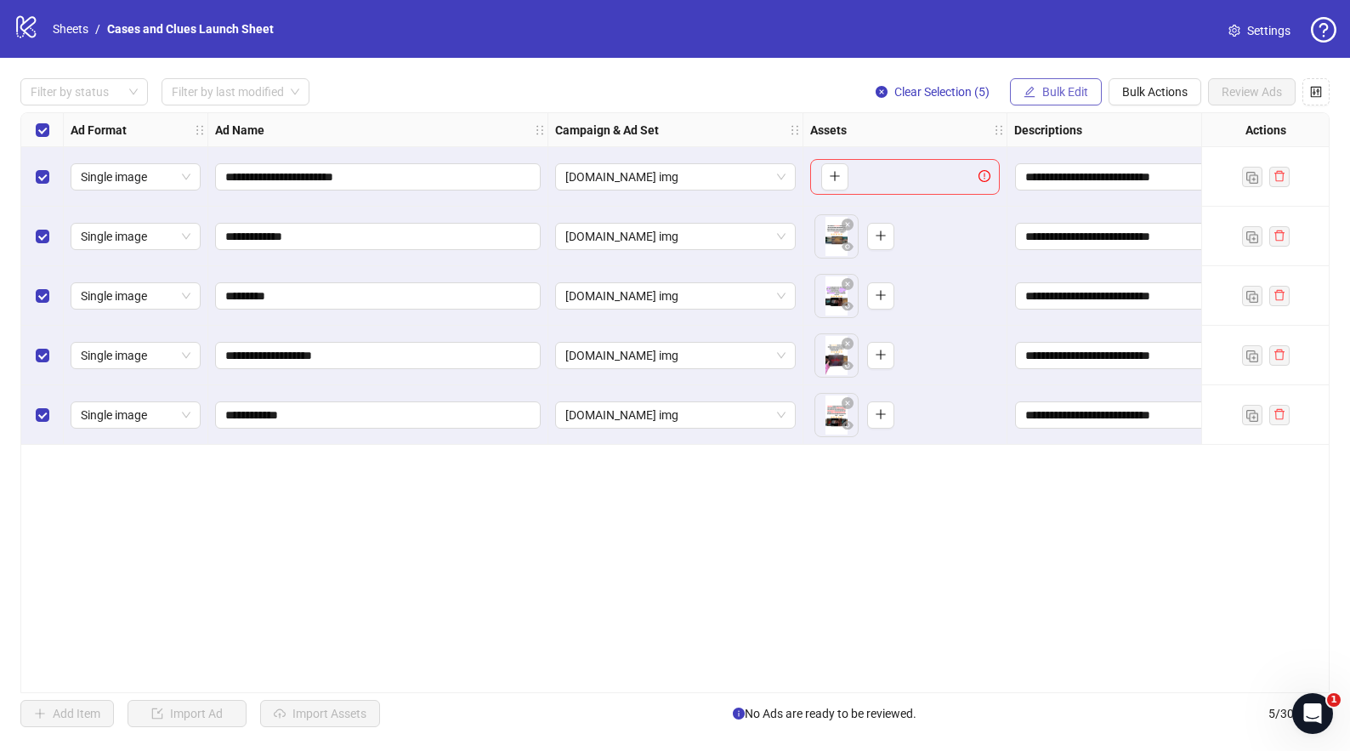
click at [1071, 94] on span "Bulk Edit" at bounding box center [1065, 92] width 46 height 14
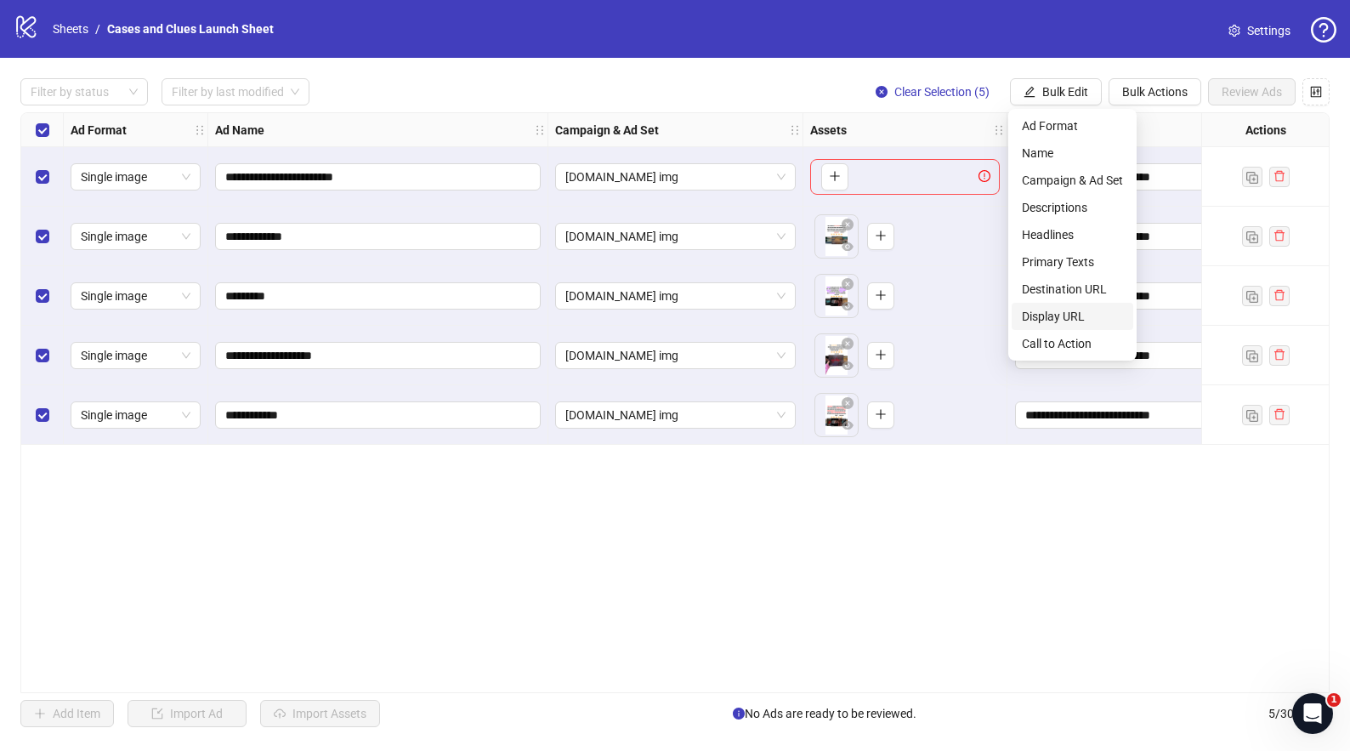
click at [1061, 316] on span "Display URL" at bounding box center [1072, 316] width 101 height 19
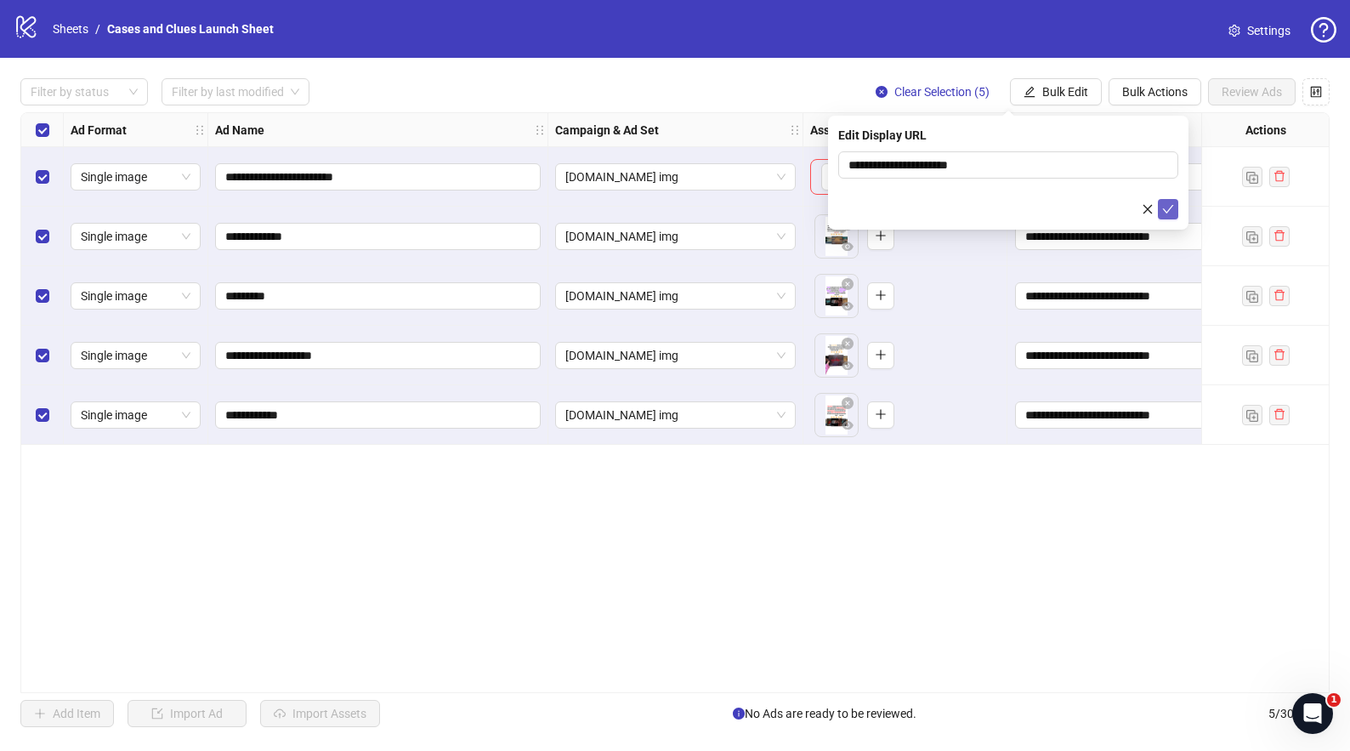
click at [1169, 201] on button "submit" at bounding box center [1168, 209] width 20 height 20
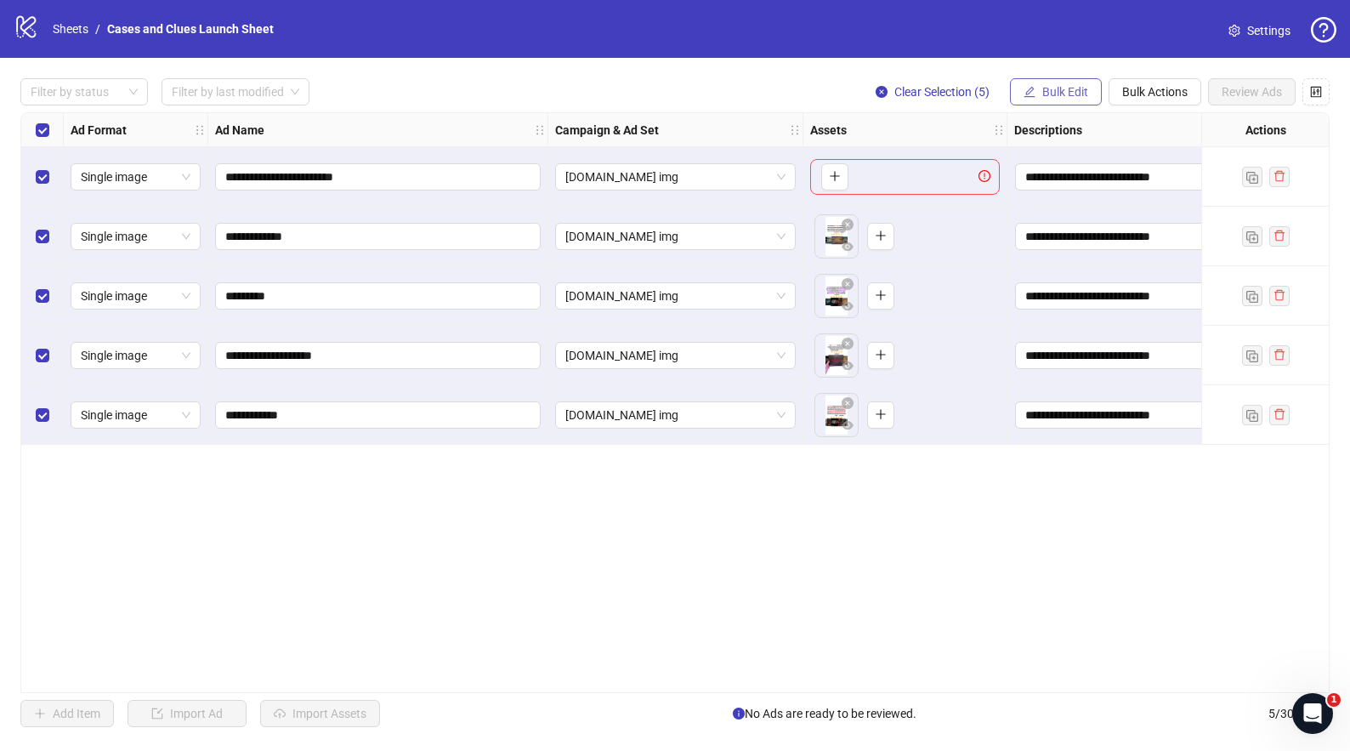
click at [1070, 94] on span "Bulk Edit" at bounding box center [1065, 92] width 46 height 14
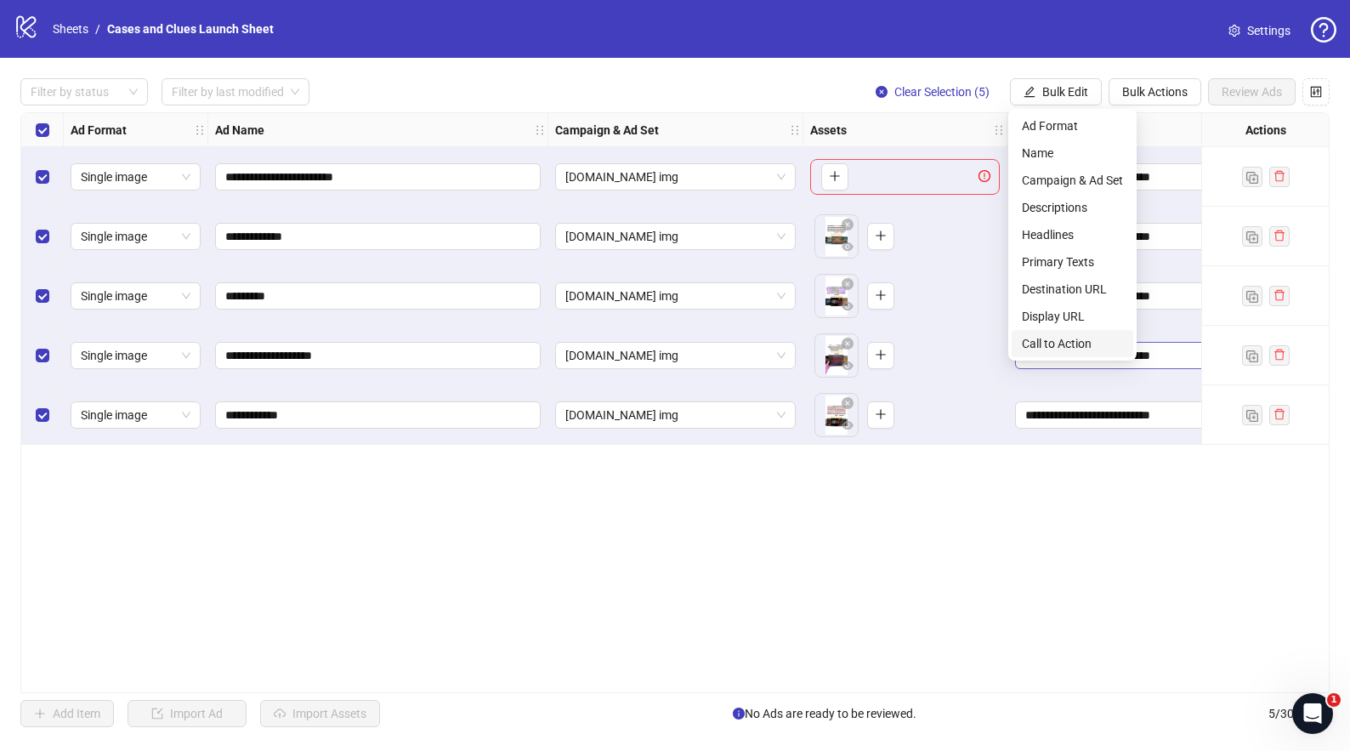
click at [1075, 342] on span "Call to Action" at bounding box center [1072, 343] width 101 height 19
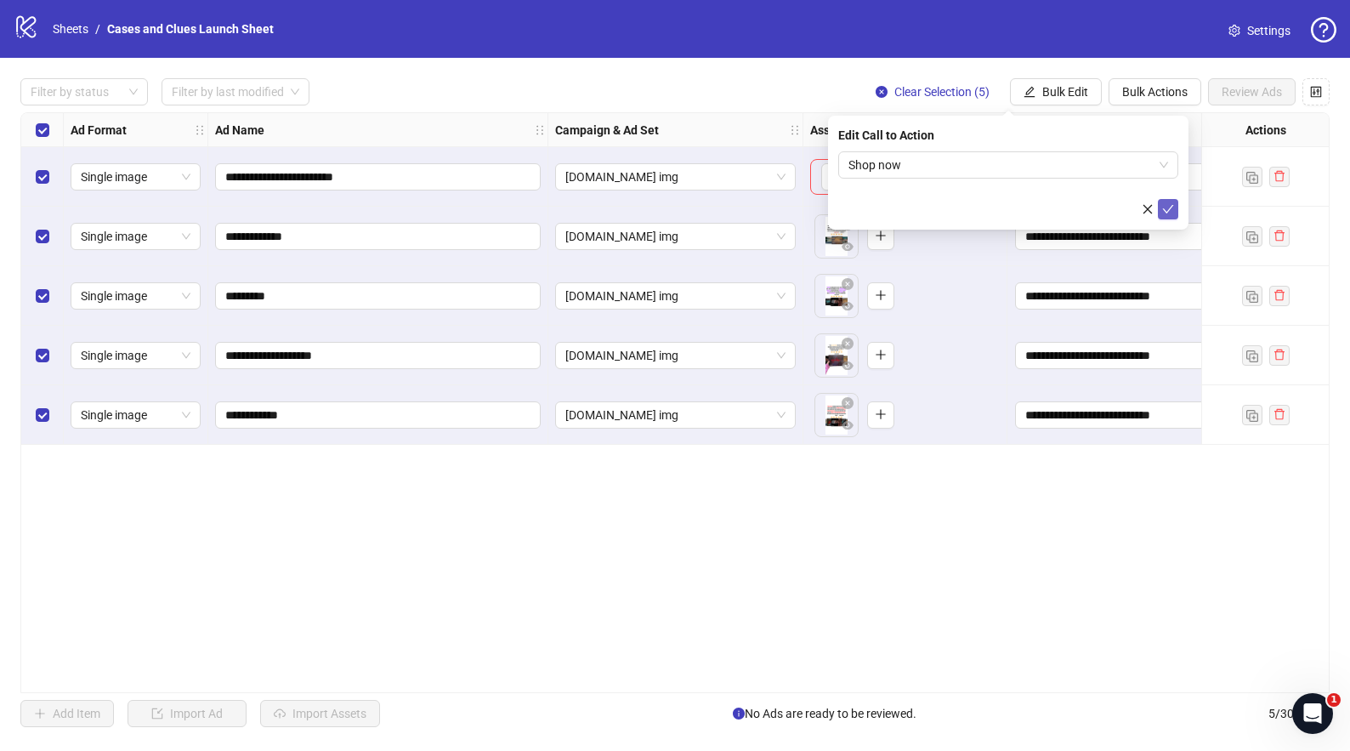
click at [1173, 209] on icon "check" at bounding box center [1168, 209] width 12 height 12
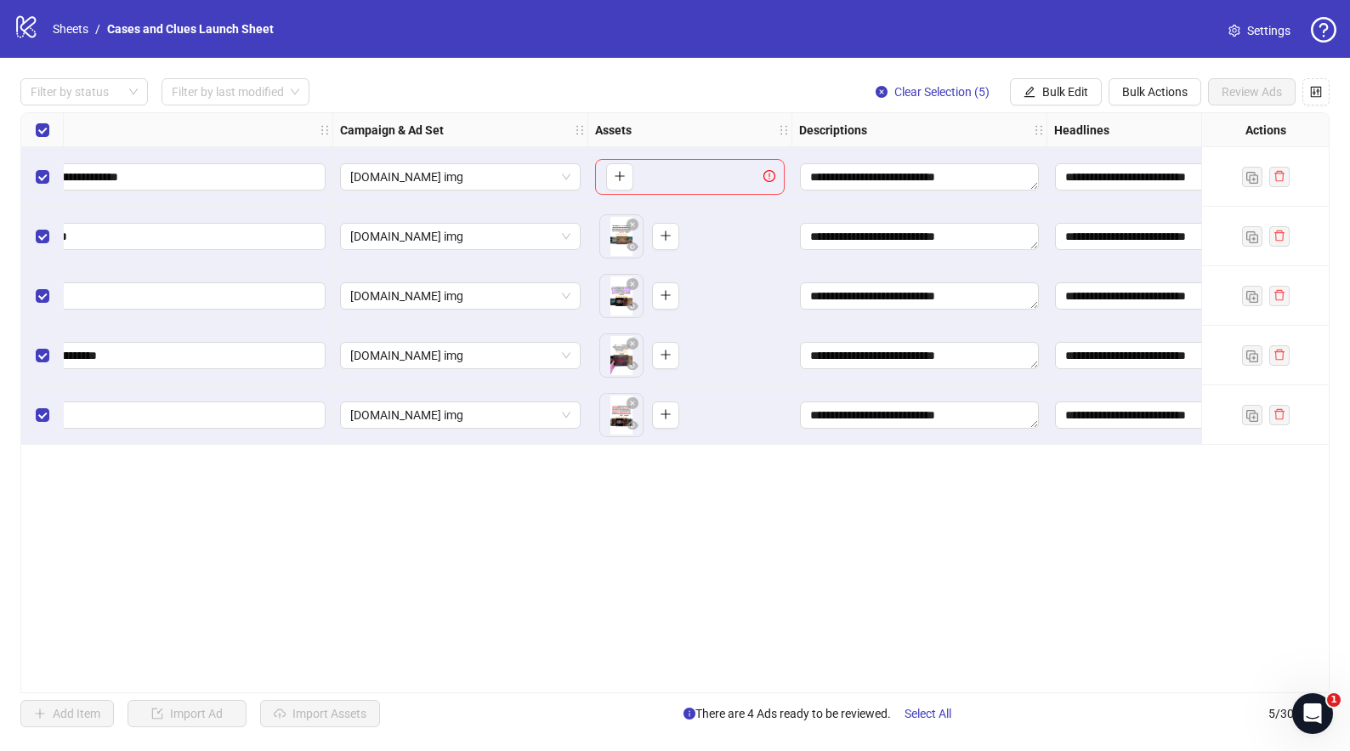
scroll to position [0, 0]
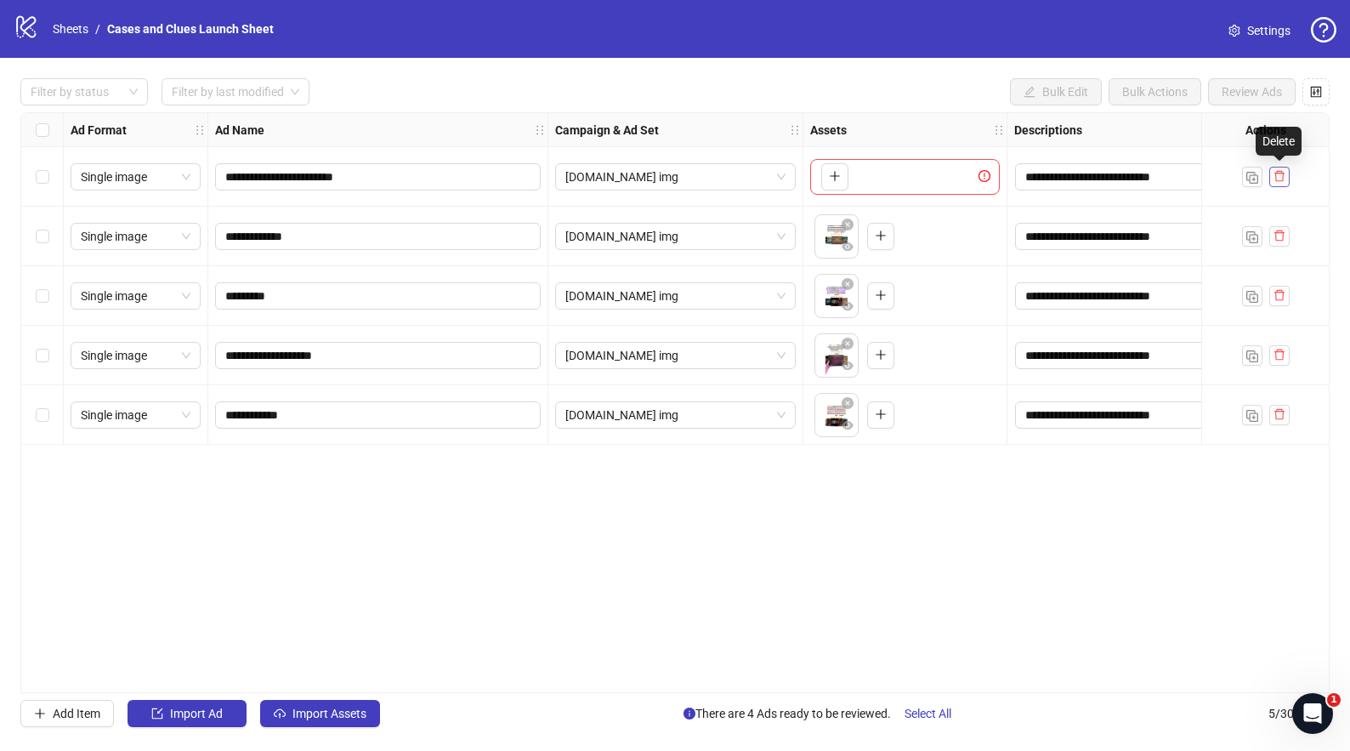
click at [1279, 177] on icon "delete" at bounding box center [1280, 176] width 12 height 12
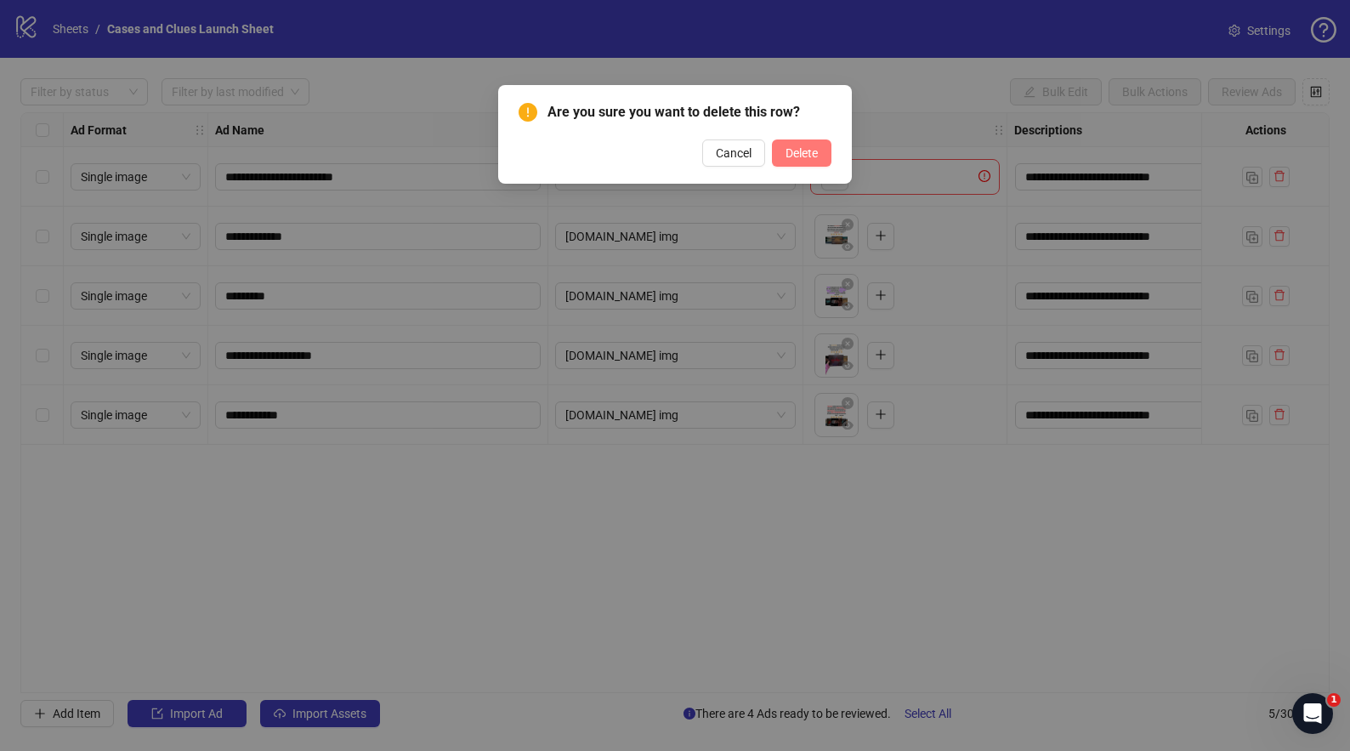
click at [803, 149] on span "Delete" at bounding box center [802, 153] width 32 height 14
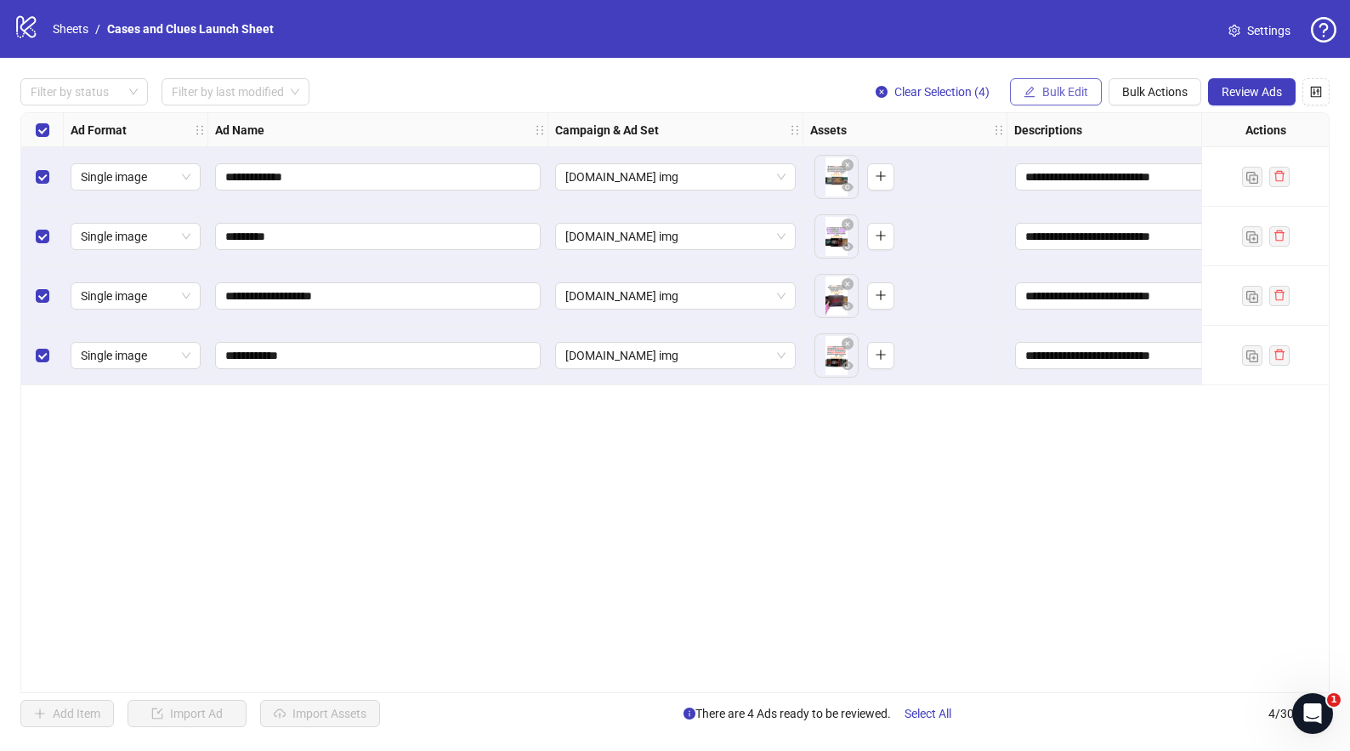
click at [1038, 86] on button "Bulk Edit" at bounding box center [1056, 91] width 92 height 27
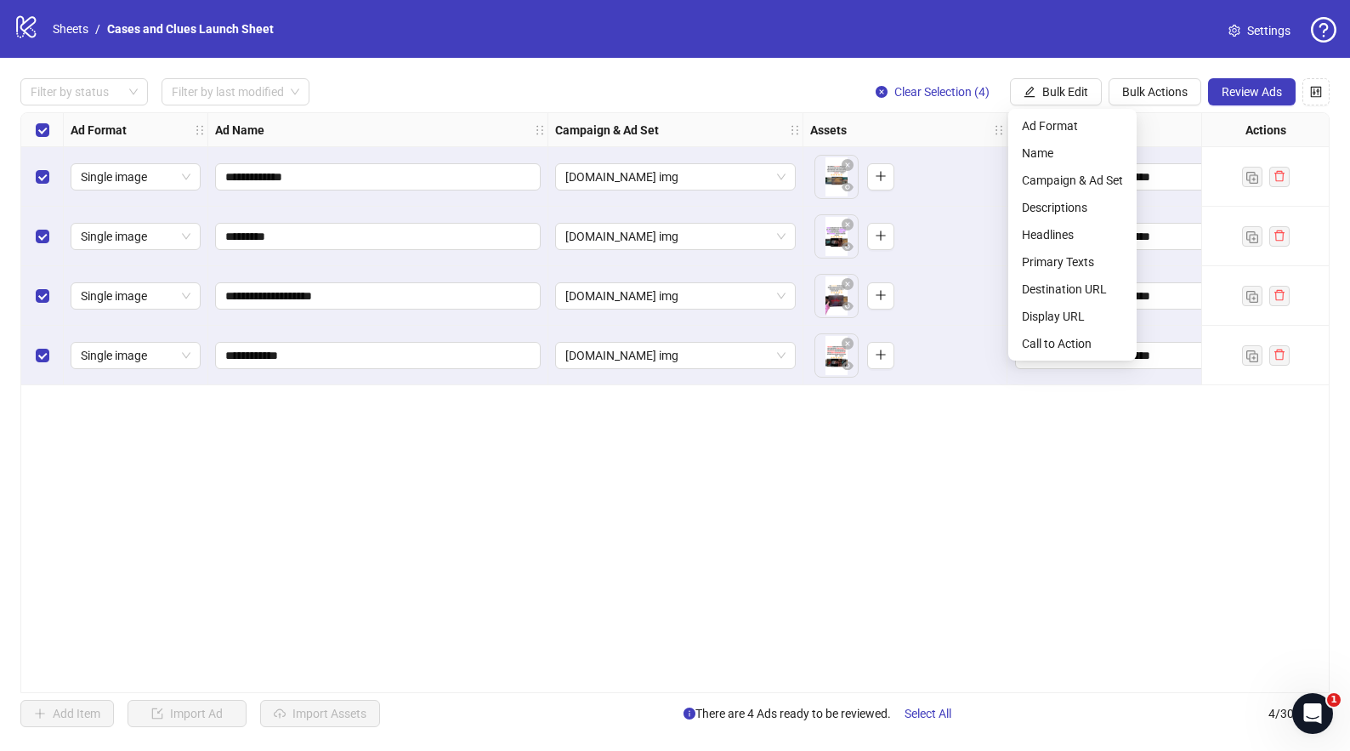
click at [1038, 417] on div "**********" at bounding box center [674, 402] width 1309 height 581
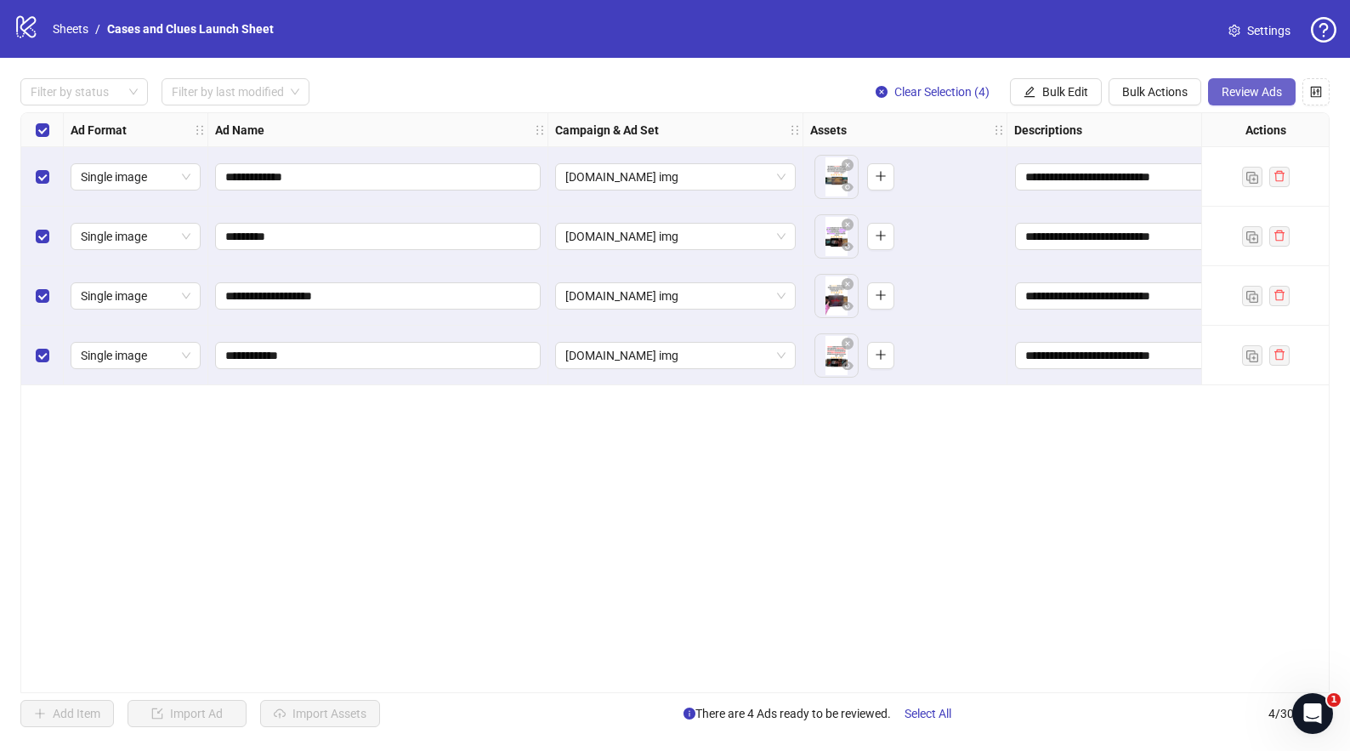
click at [1248, 89] on span "Review Ads" at bounding box center [1252, 92] width 60 height 14
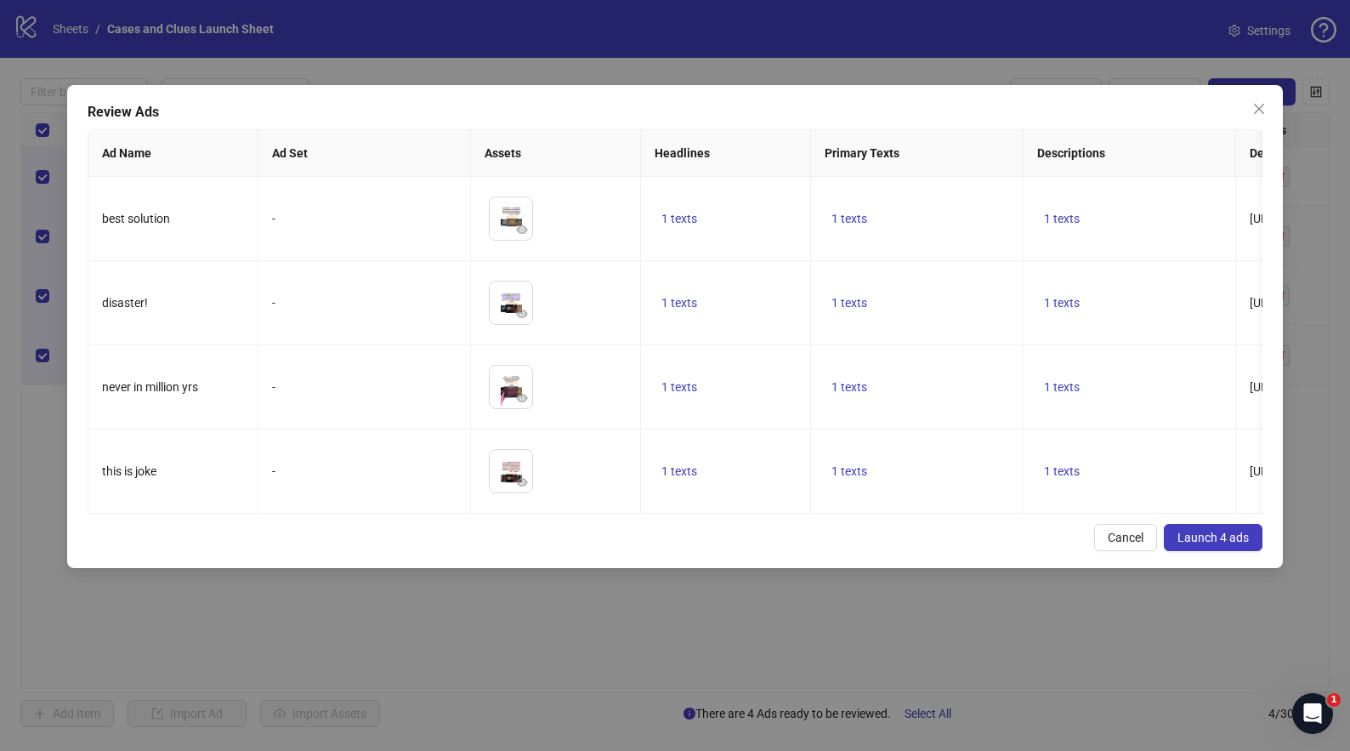
click at [1206, 544] on span "Launch 4 ads" at bounding box center [1212, 537] width 71 height 14
